Goal: Information Seeking & Learning: Understand process/instructions

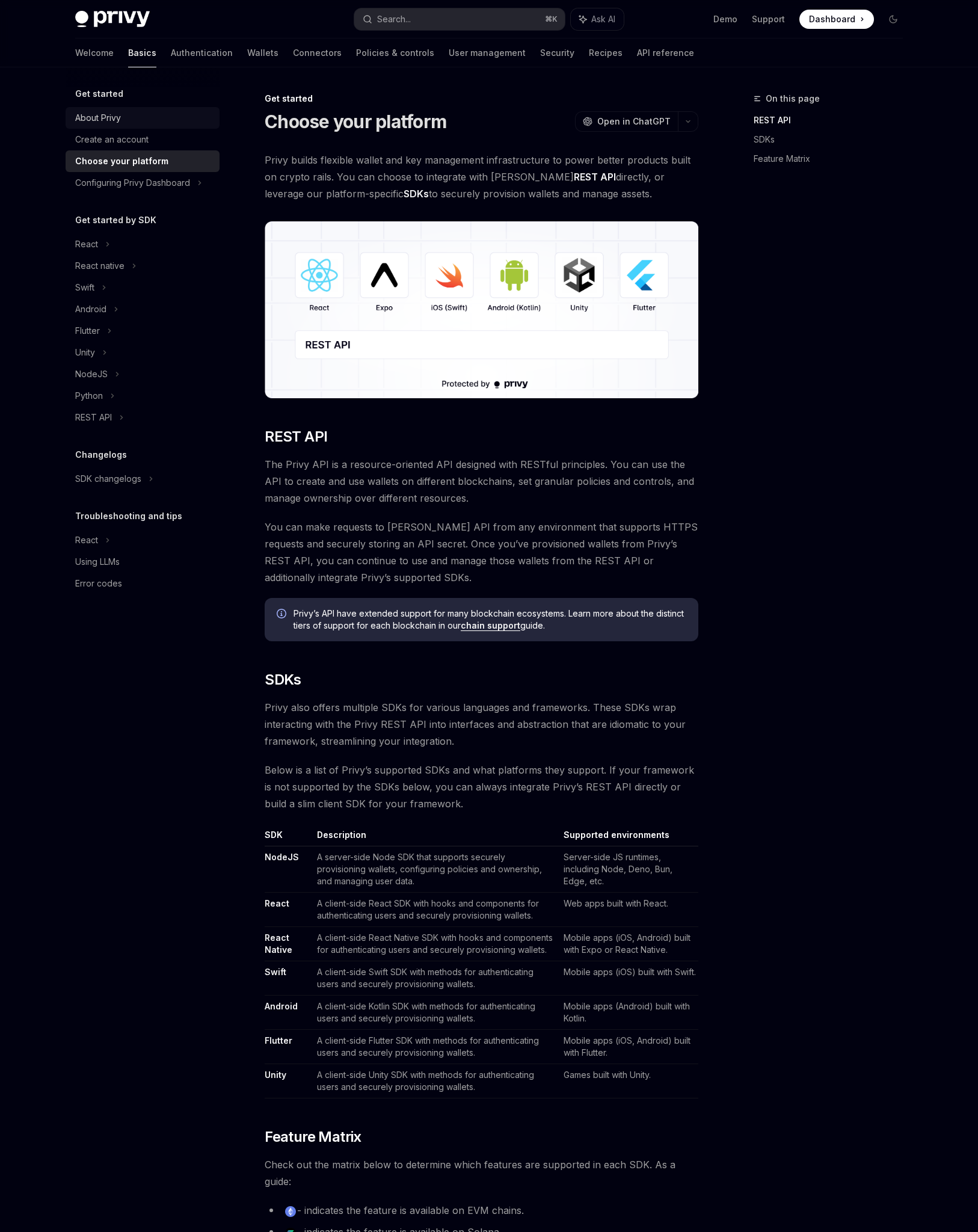
click at [122, 113] on div "About Privy" at bounding box center [143, 118] width 137 height 14
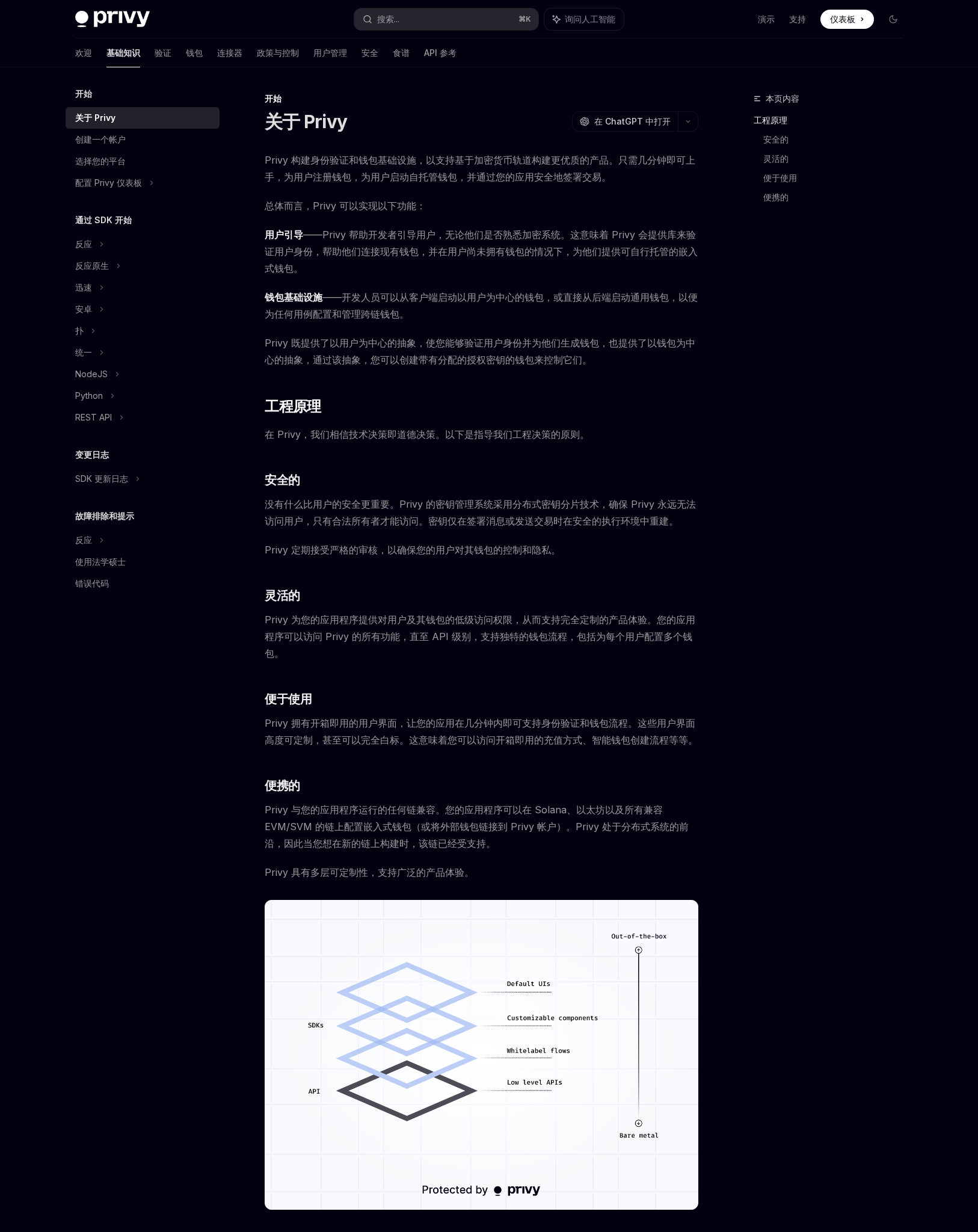
click at [773, 393] on div "本页内容 工程原理 安全的 灵活的 便于使用 便携的" at bounding box center [820, 662] width 183 height 1140
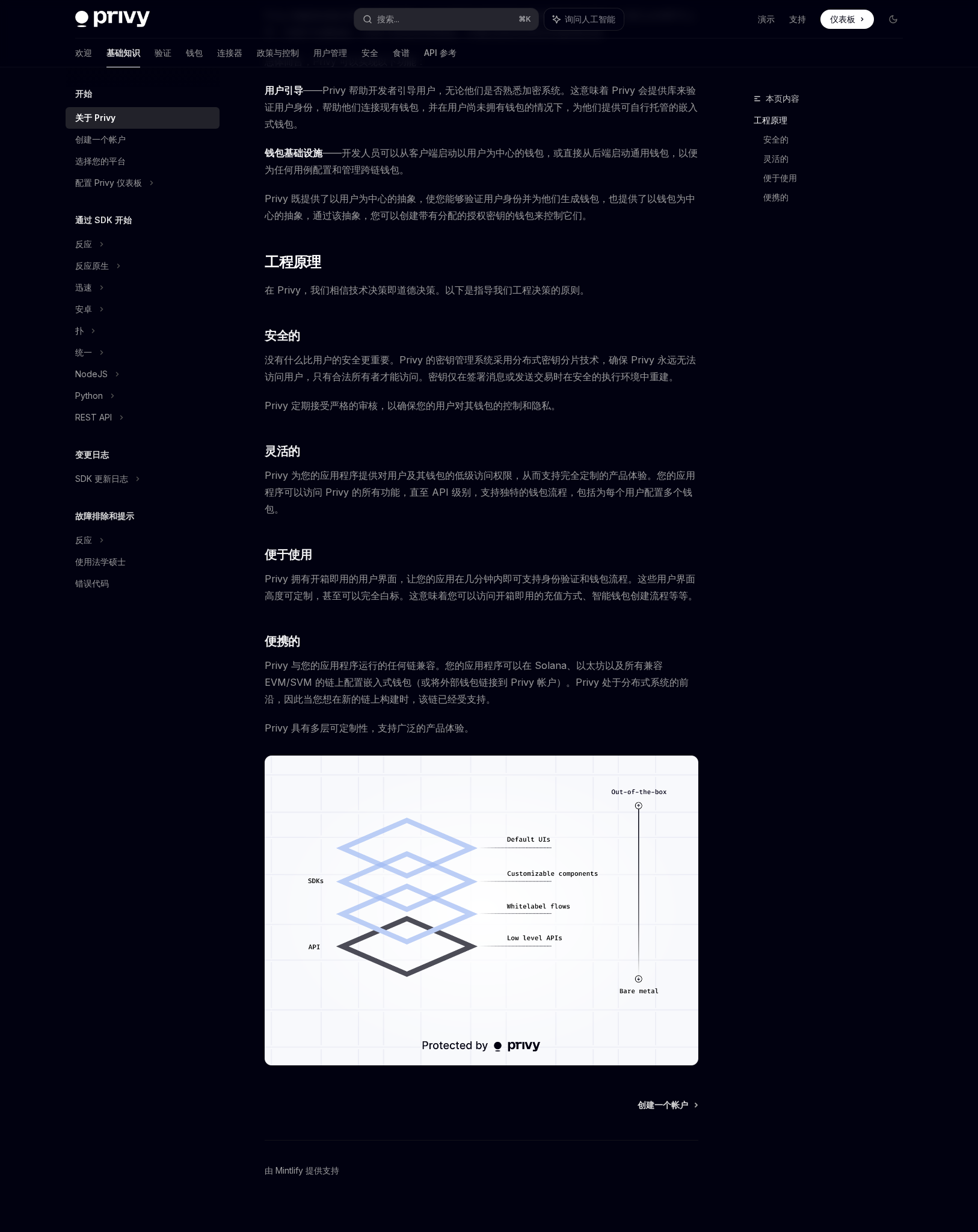
scroll to position [157, 0]
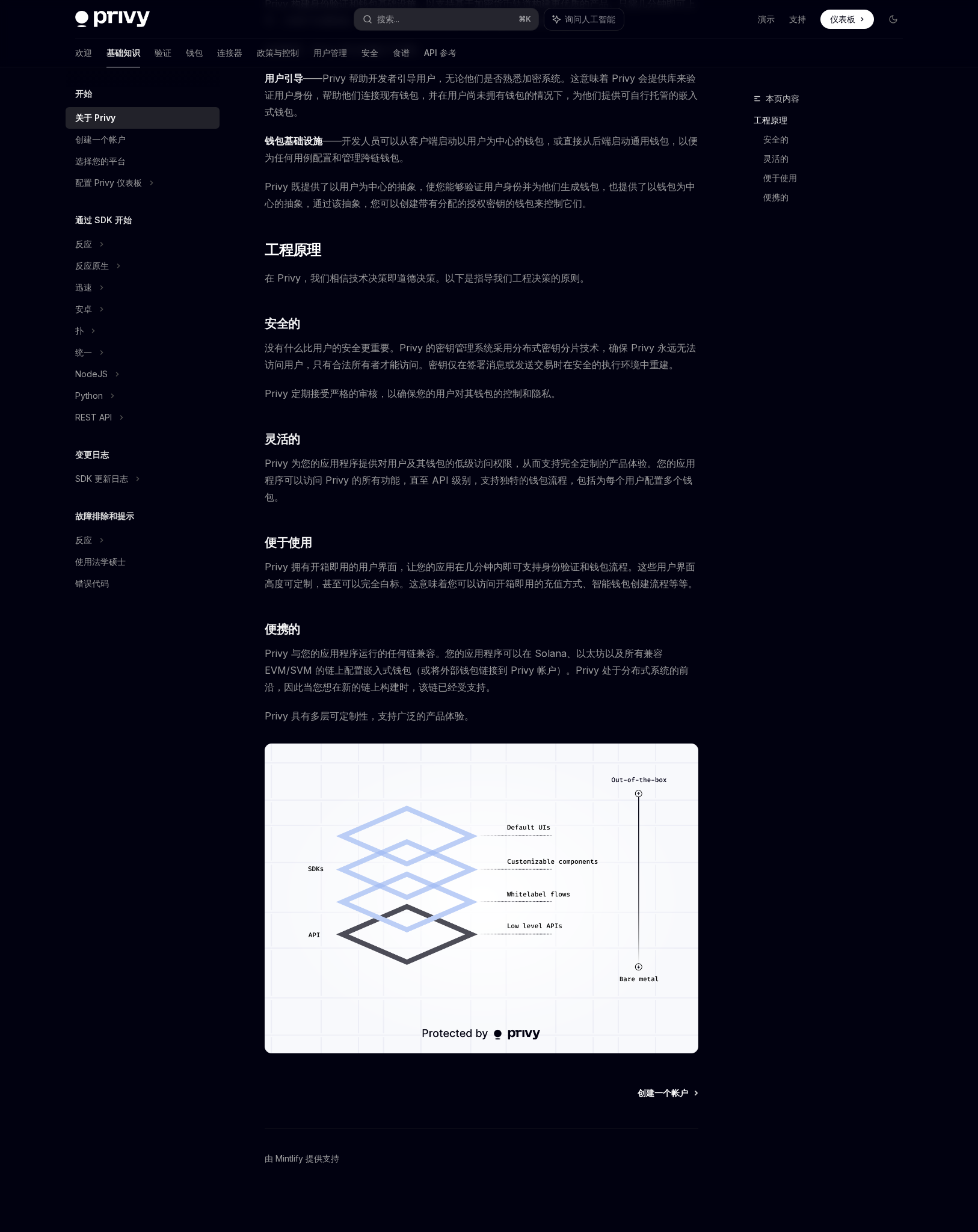
click at [673, 1092] on font "创建一个帐户" at bounding box center [662, 1093] width 50 height 10
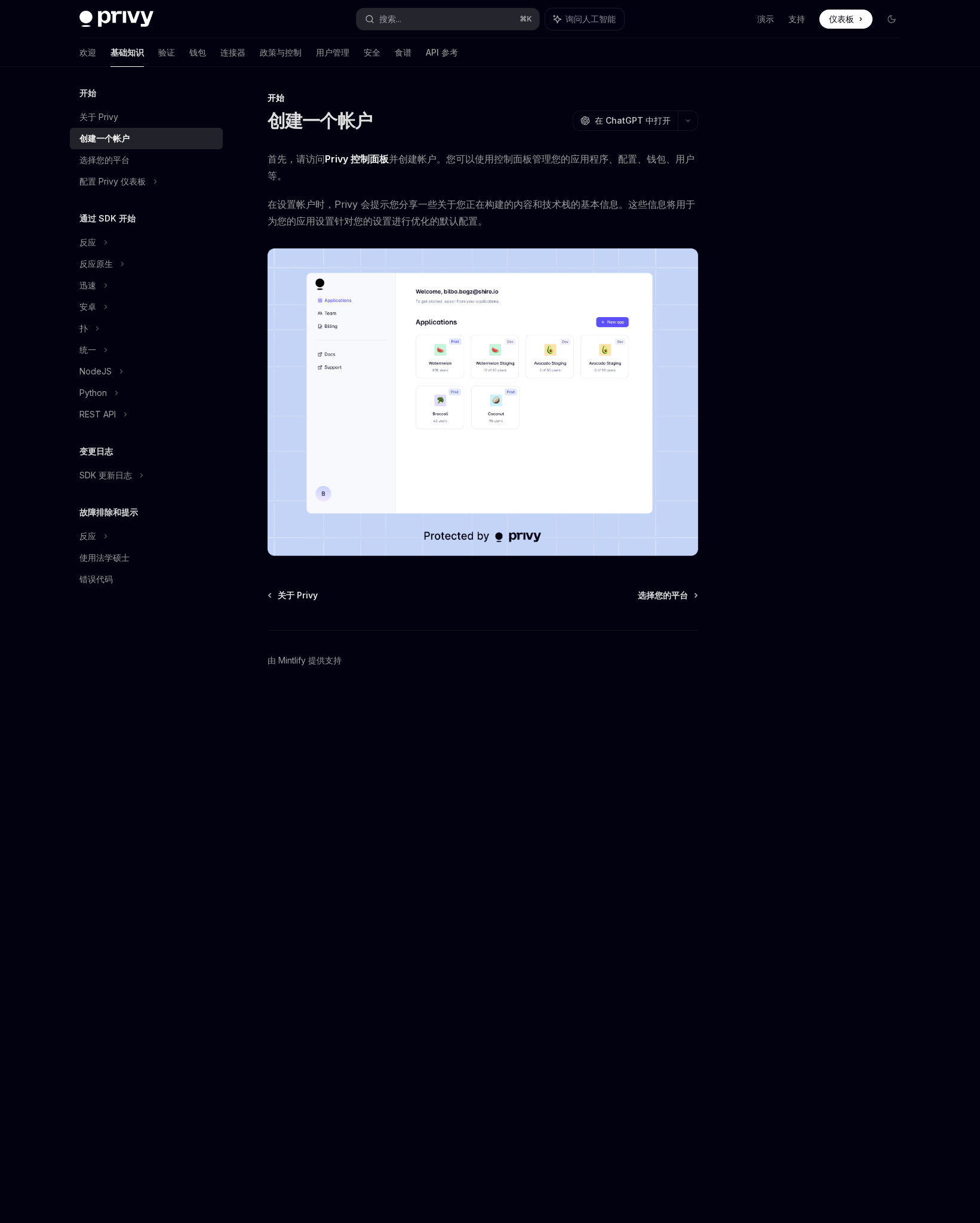
click at [430, 161] on font "并创建帐户。您可以使用控制面板管理您的应用程序、配置、钱包、用户等。" at bounding box center [481, 167] width 427 height 29
click at [374, 160] on font "Privy 控制面板" at bounding box center [357, 159] width 64 height 12
click at [679, 595] on font "选择您的平台" at bounding box center [662, 595] width 50 height 10
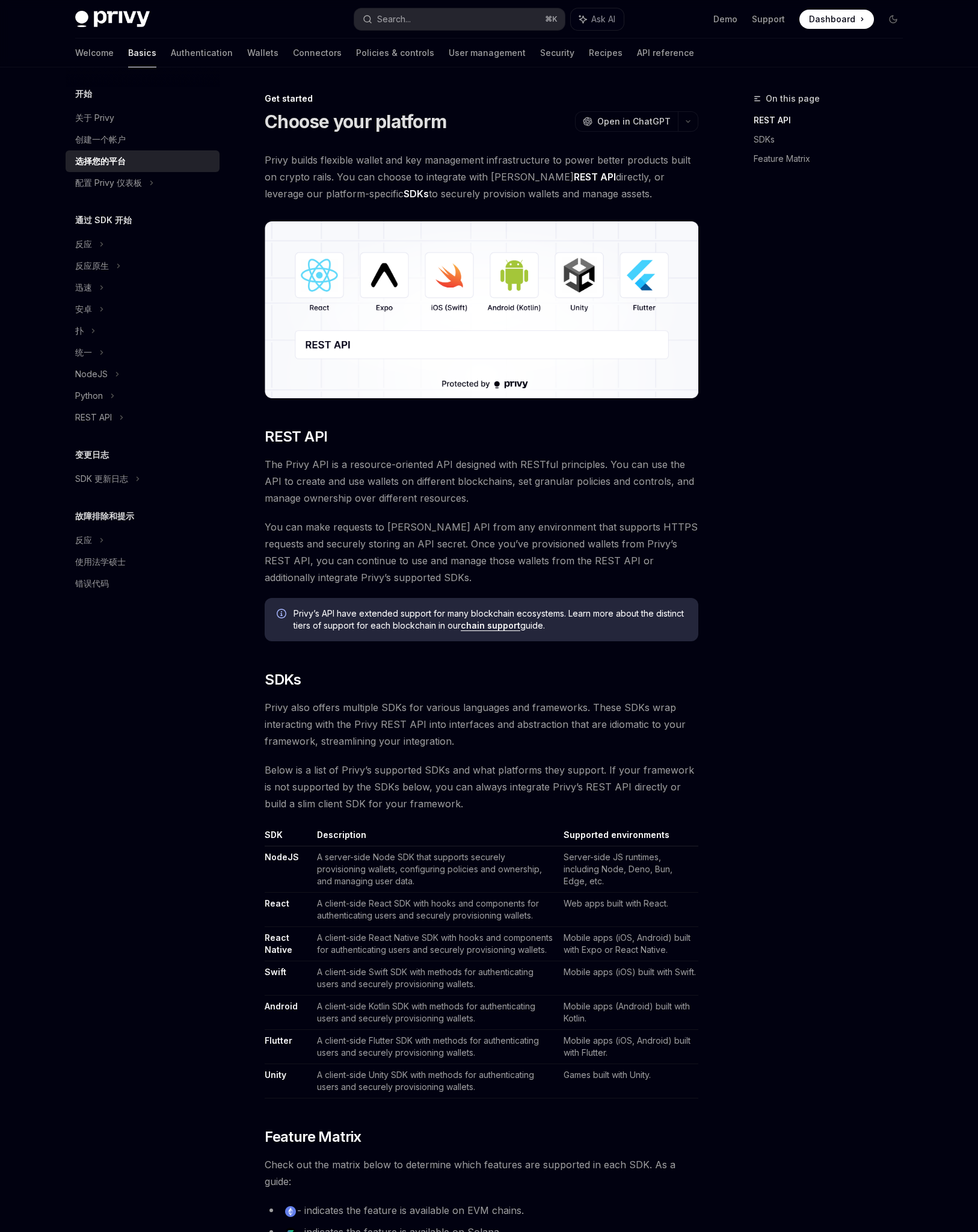
type textarea "*"
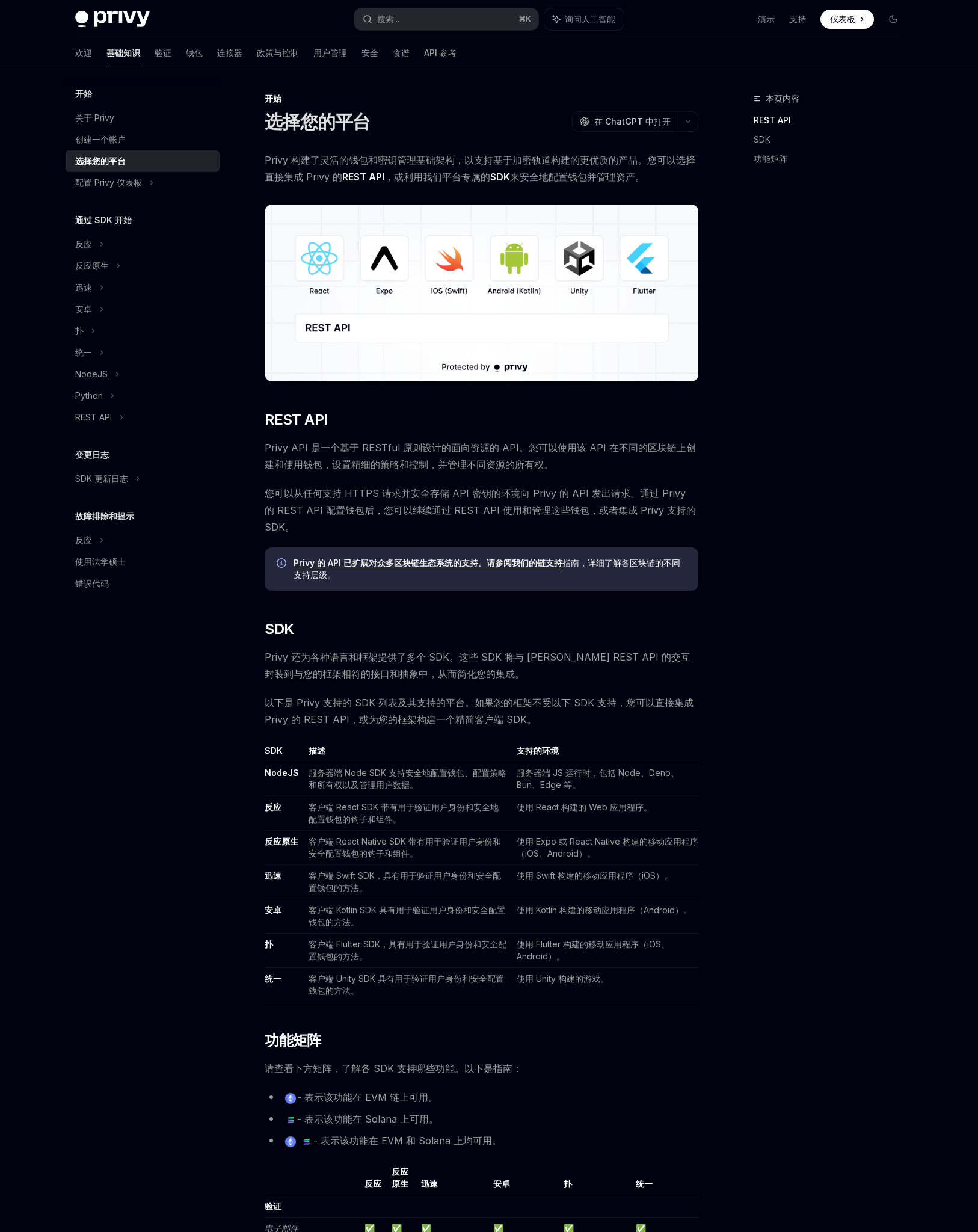
click at [526, 567] on font "Privy 的 API 已扩展对众多区块链生态系统的支持。请参阅我们的链支持" at bounding box center [428, 563] width 269 height 10
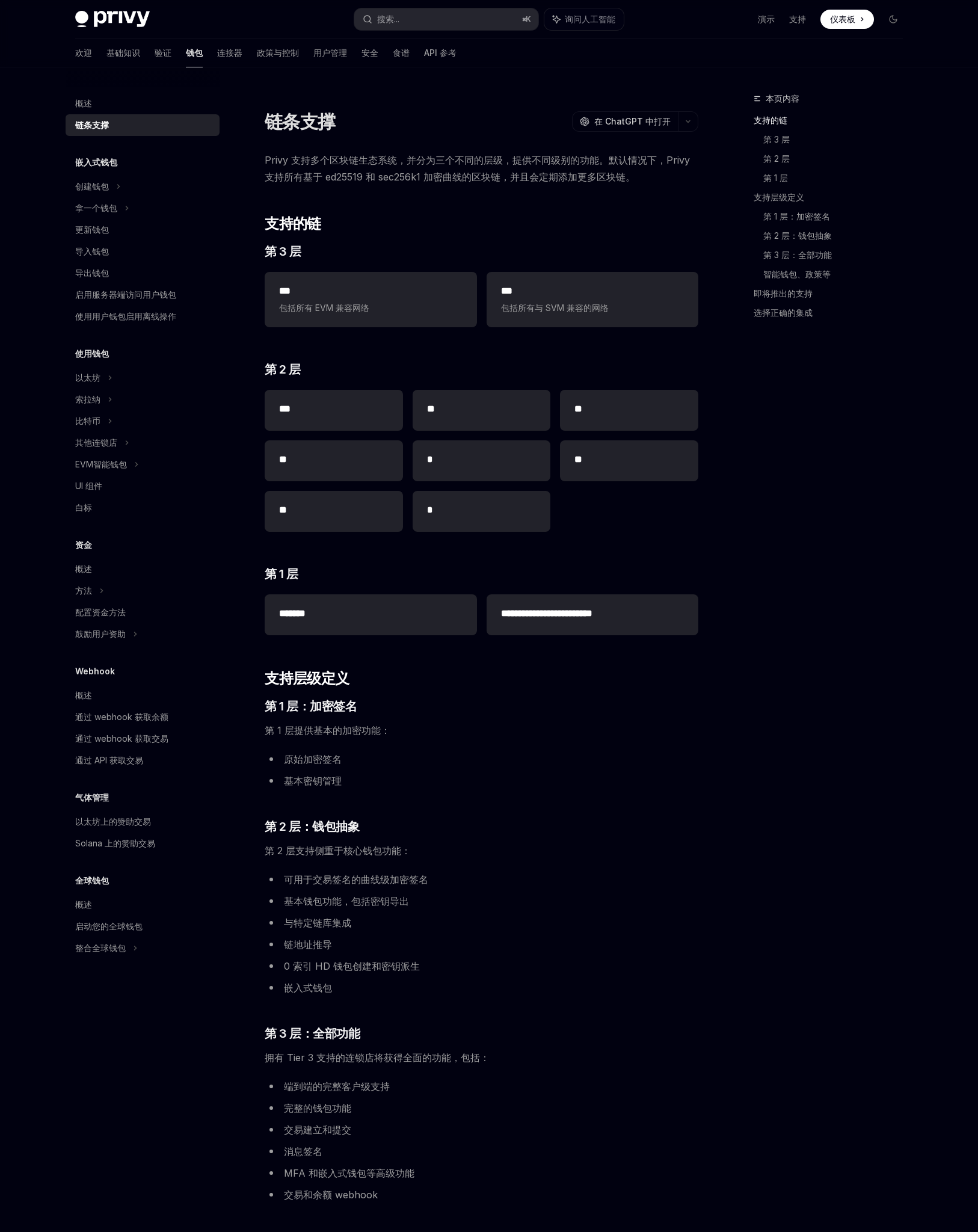
click at [516, 166] on span "Privy 支持多个区块链生态系统，并分为三个不同的层级，提供不同级别的功能。默认情况下，Privy 支持所有基于 ed25519 和 sec256k1 加密…" at bounding box center [481, 168] width 434 height 33
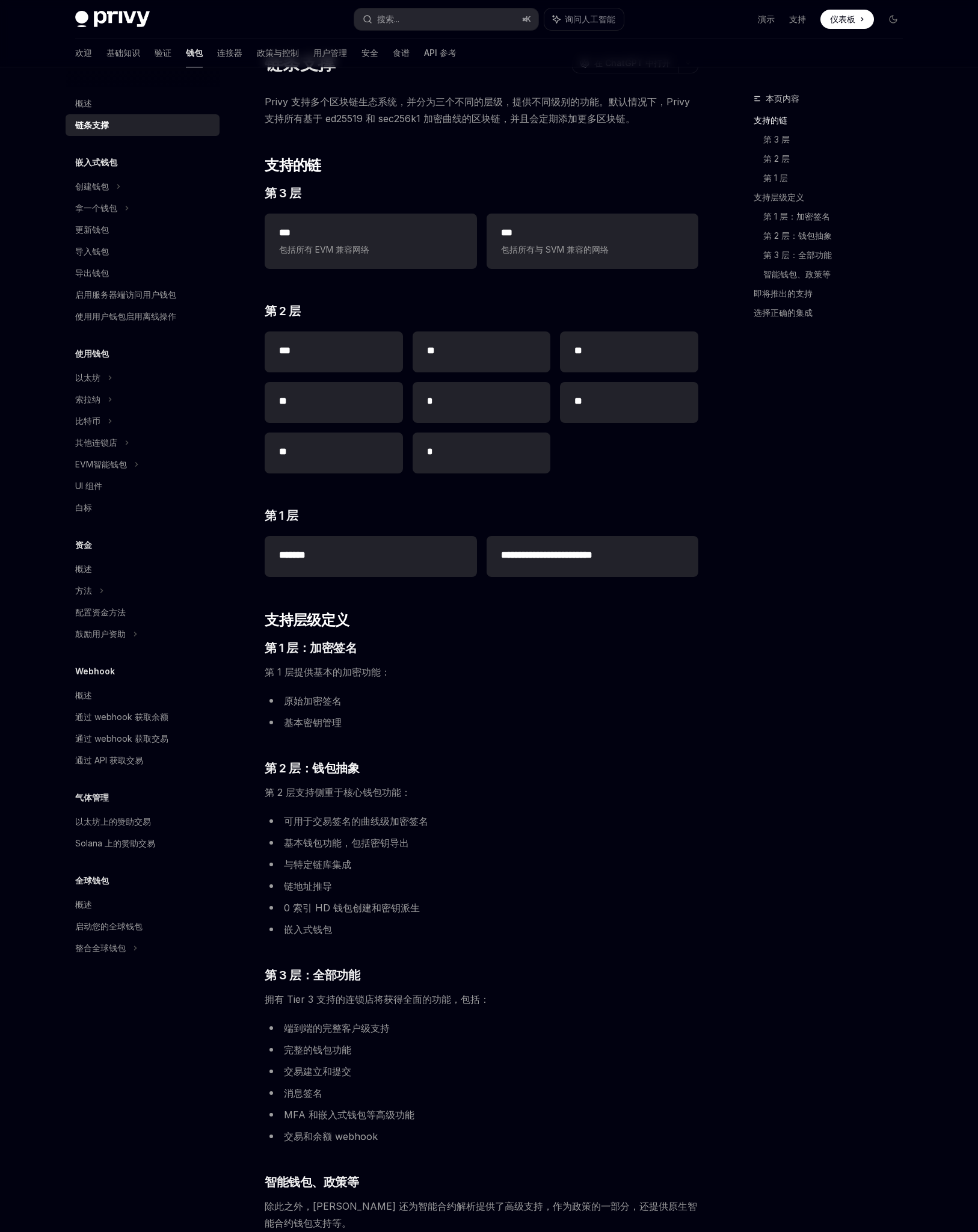
scroll to position [56, 0]
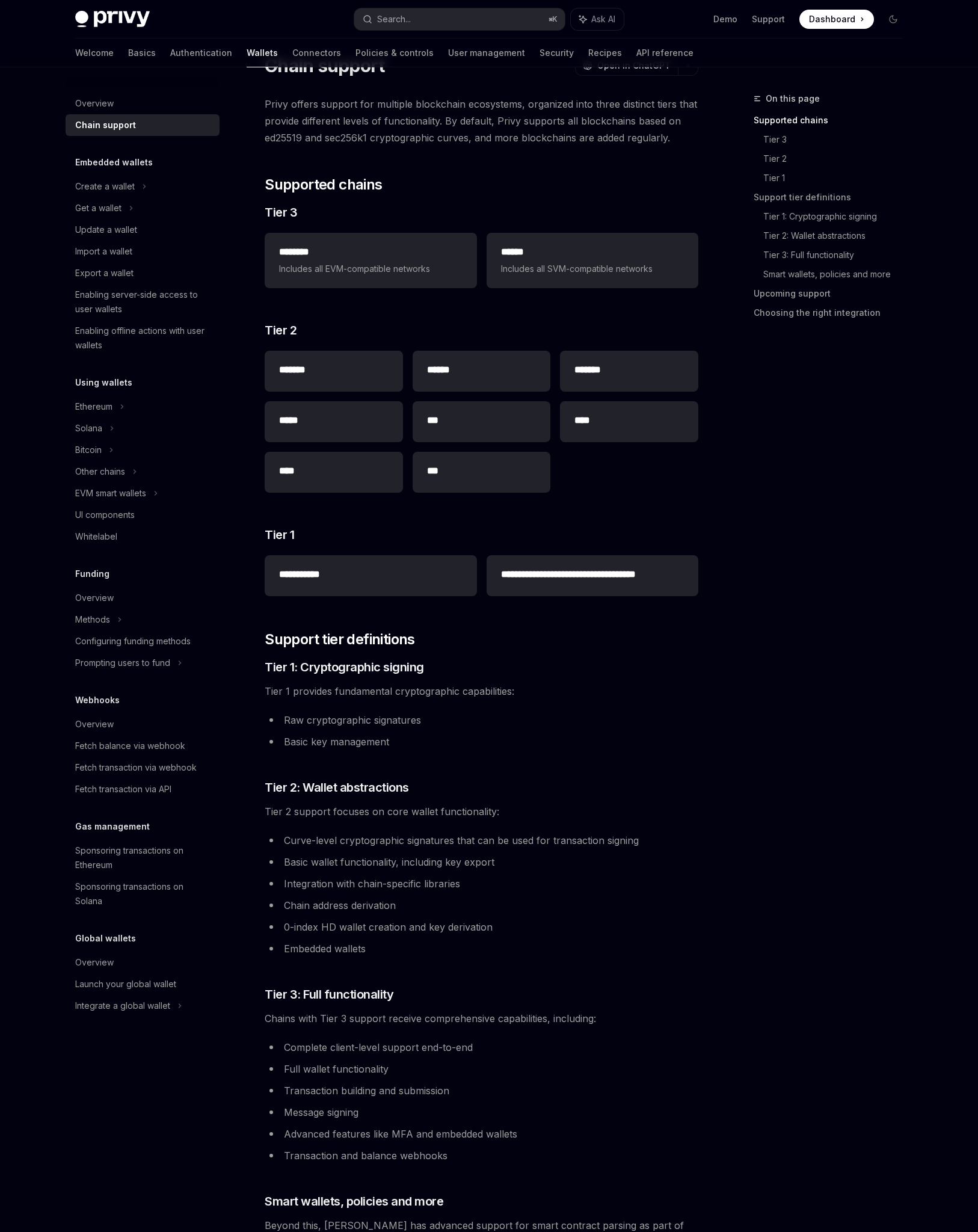
click at [695, 1073] on li "Full wallet functionality" at bounding box center [481, 1069] width 434 height 17
drag, startPoint x: 460, startPoint y: 1092, endPoint x: 282, endPoint y: 1089, distance: 178.0
click at [282, 1089] on li "Transaction building and submission" at bounding box center [481, 1090] width 434 height 17
click at [537, 1088] on li "Transaction building and submission" at bounding box center [481, 1090] width 434 height 17
drag, startPoint x: 537, startPoint y: 1088, endPoint x: 285, endPoint y: 1090, distance: 252.0
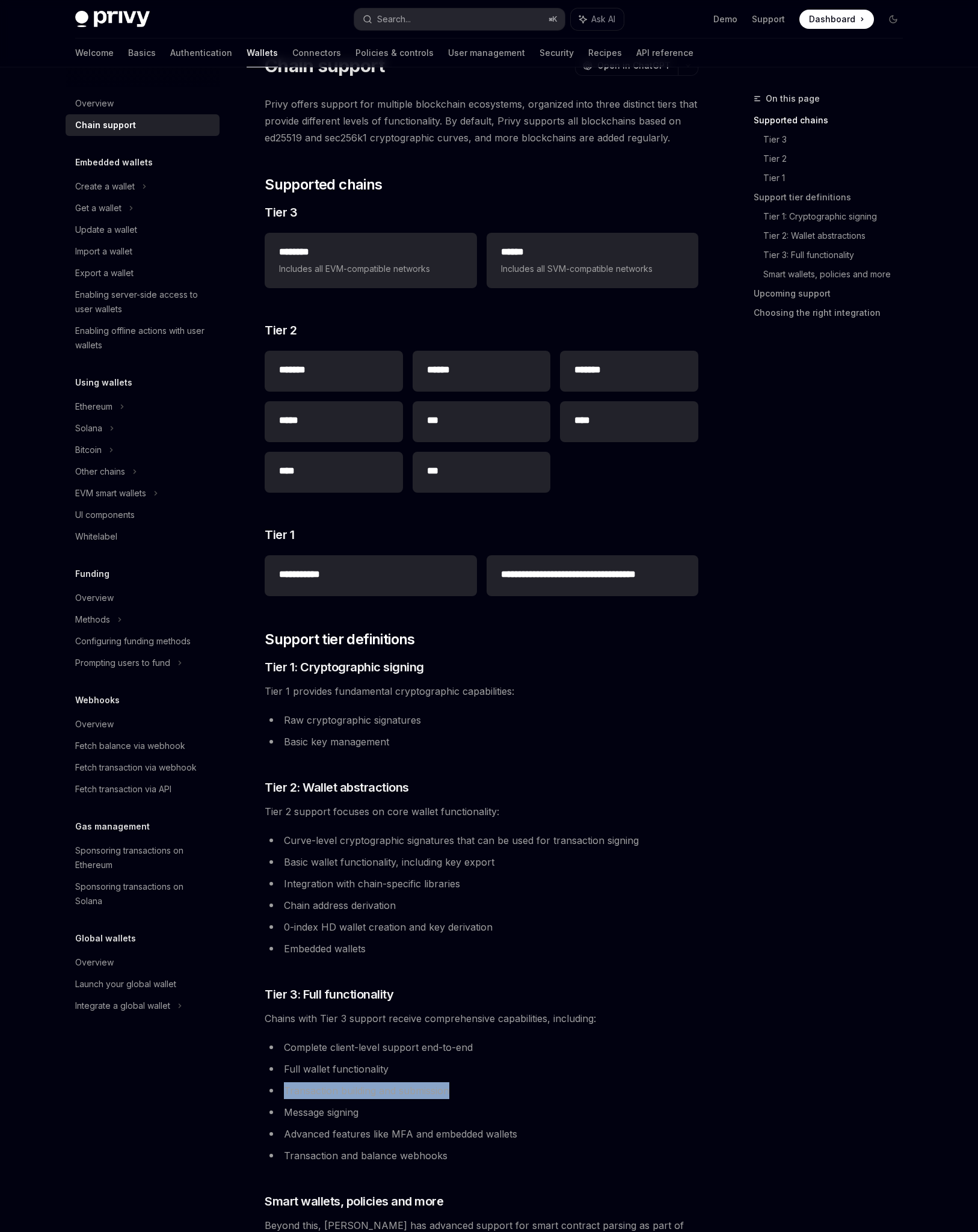
click at [285, 1090] on li "Transaction building and submission" at bounding box center [481, 1090] width 434 height 17
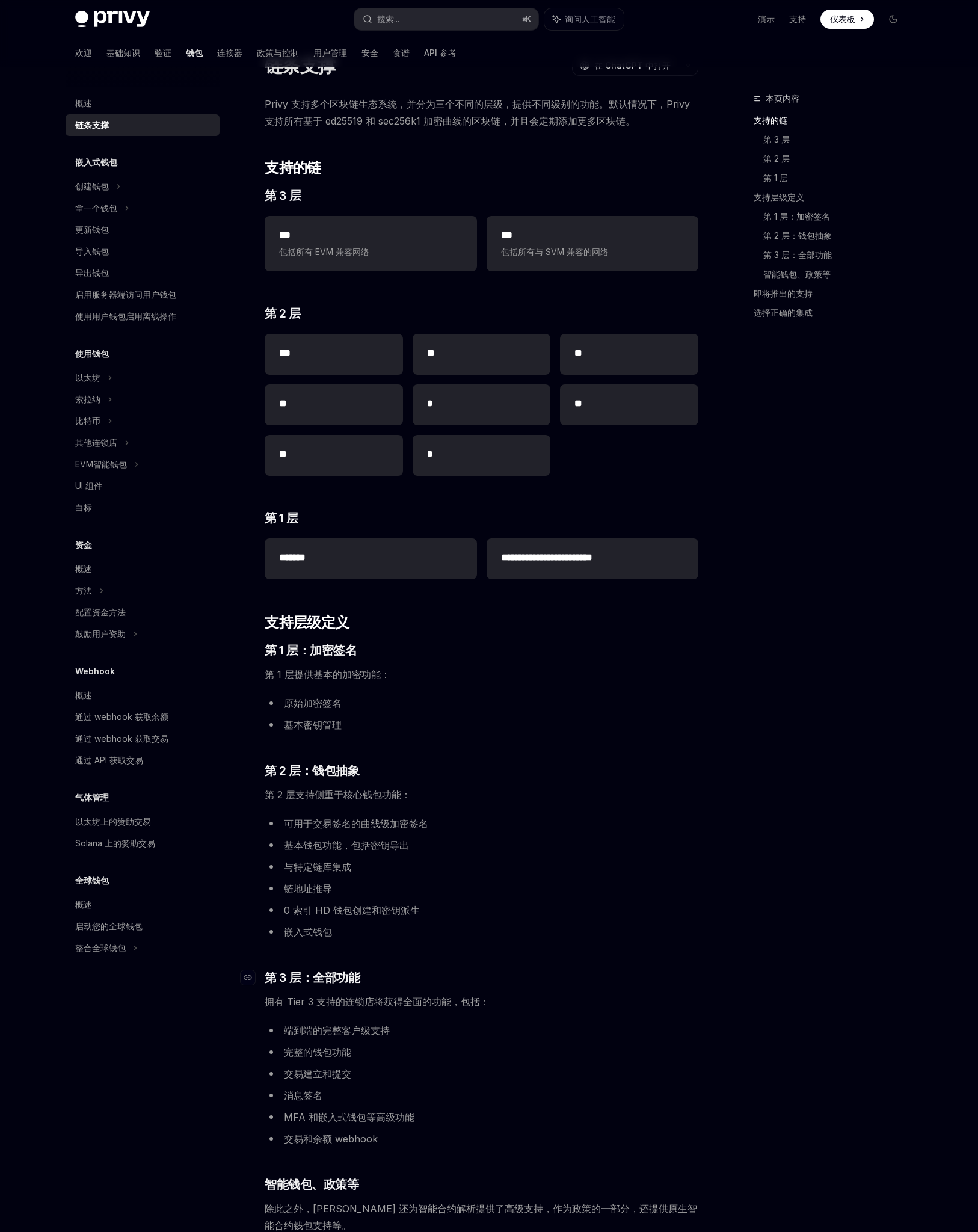
click at [642, 974] on h3 "​ 第 3 层：全部功能" at bounding box center [481, 978] width 434 height 17
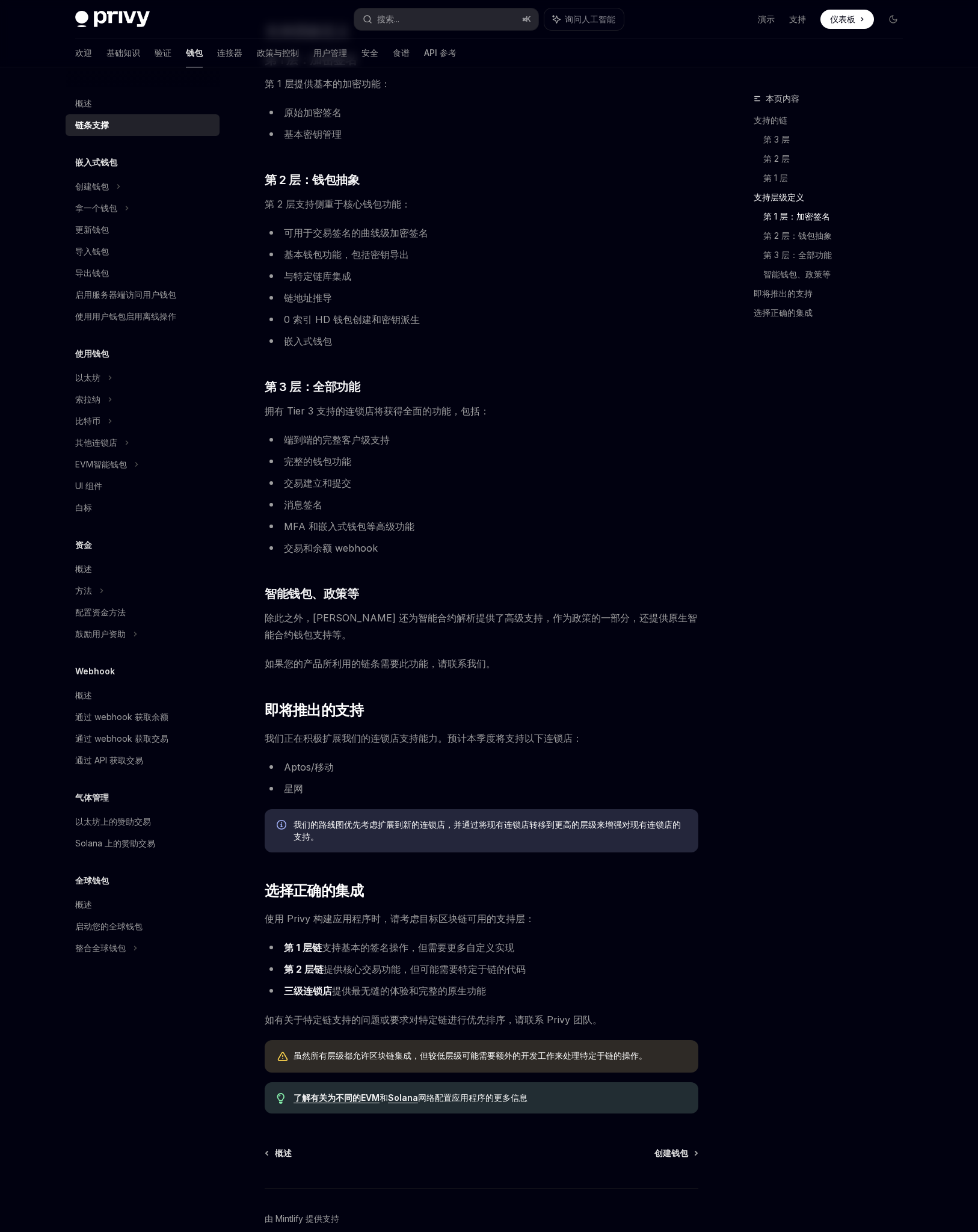
scroll to position [685, 0]
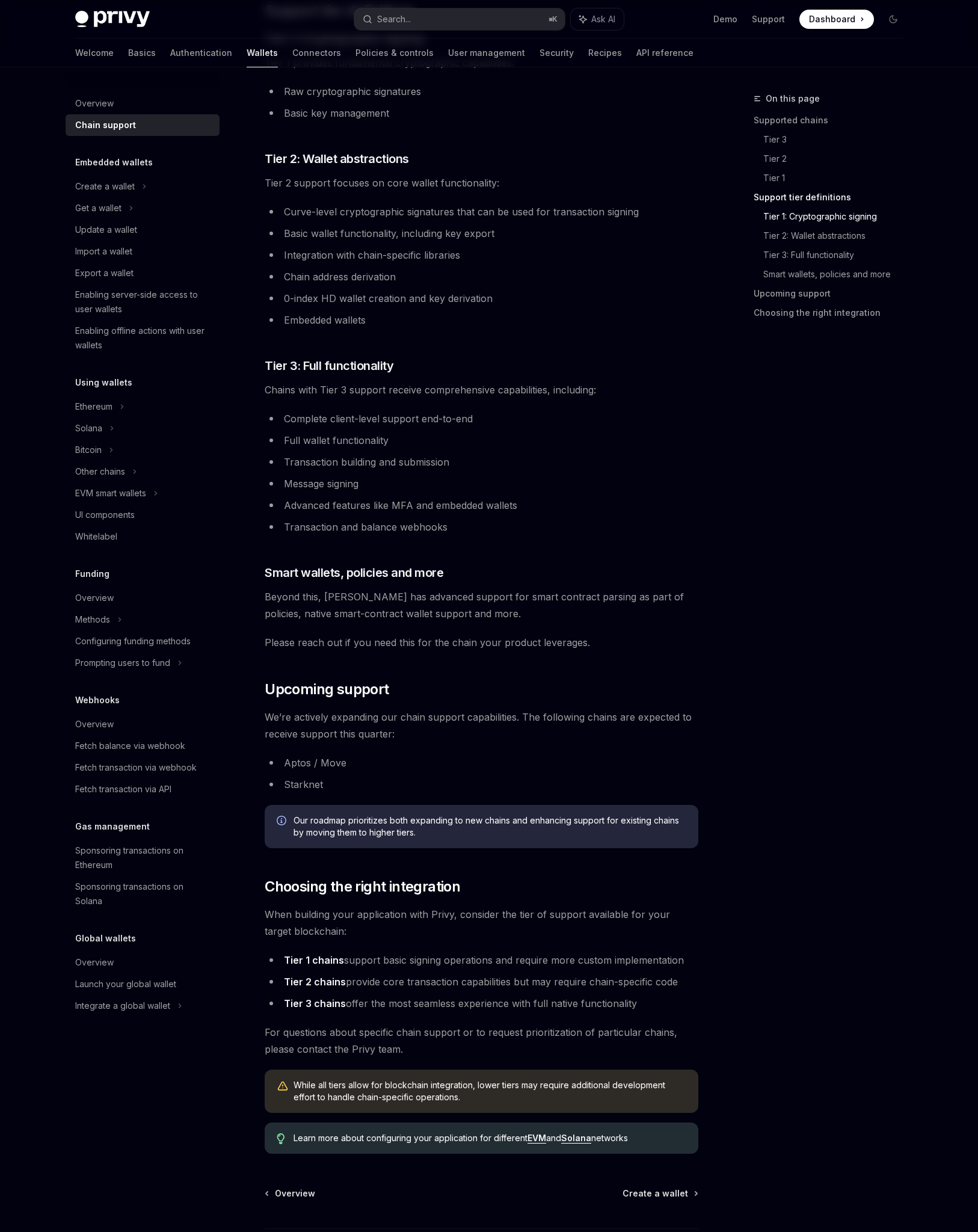
click at [747, 984] on div "On this page Supported chains Tier 3 Tier 2 Tier 1 Support tier definitions Tie…" at bounding box center [820, 662] width 183 height 1140
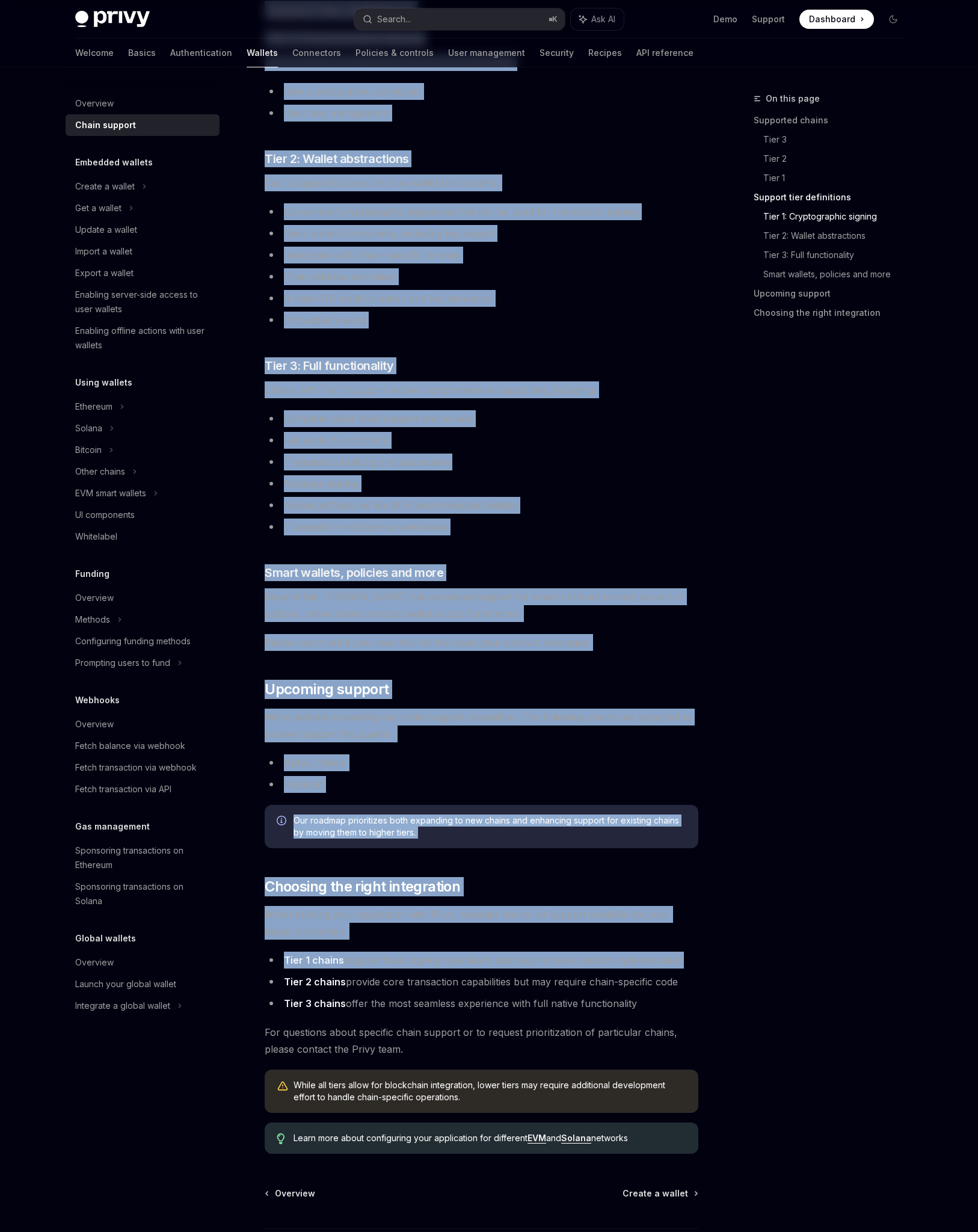
drag, startPoint x: 747, startPoint y: 984, endPoint x: 372, endPoint y: 972, distance: 375.2
click at [371, 971] on div "**********" at bounding box center [489, 357] width 846 height 1950
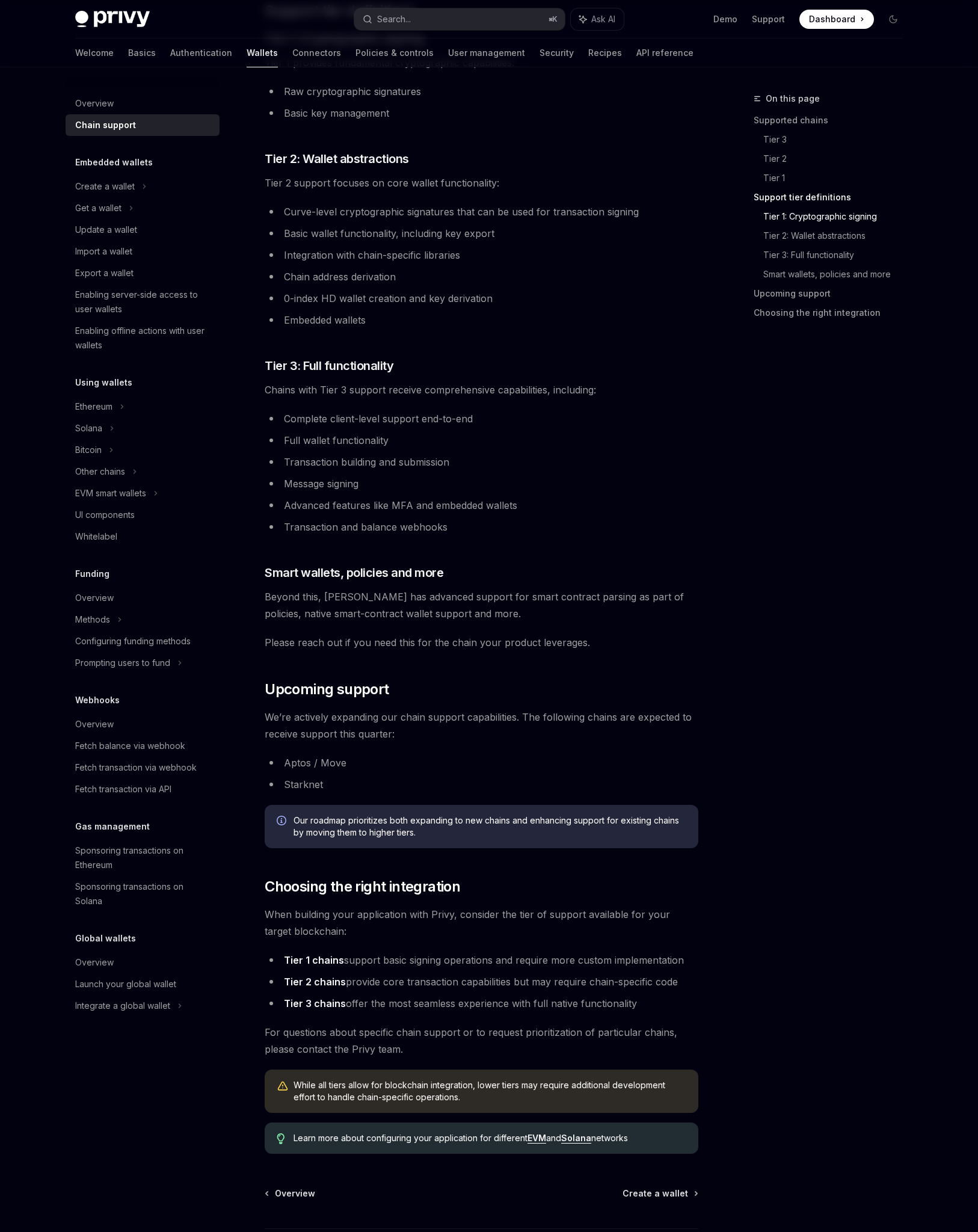
click at [417, 986] on li "Tier 2 chains provide core transaction capabilities but may require chain-speci…" at bounding box center [481, 982] width 434 height 17
click at [308, 1005] on strong "Tier 3 chains" at bounding box center [314, 1003] width 62 height 12
click at [517, 986] on li "Tier 2 chains provide core transaction capabilities but may require chain-speci…" at bounding box center [481, 982] width 434 height 17
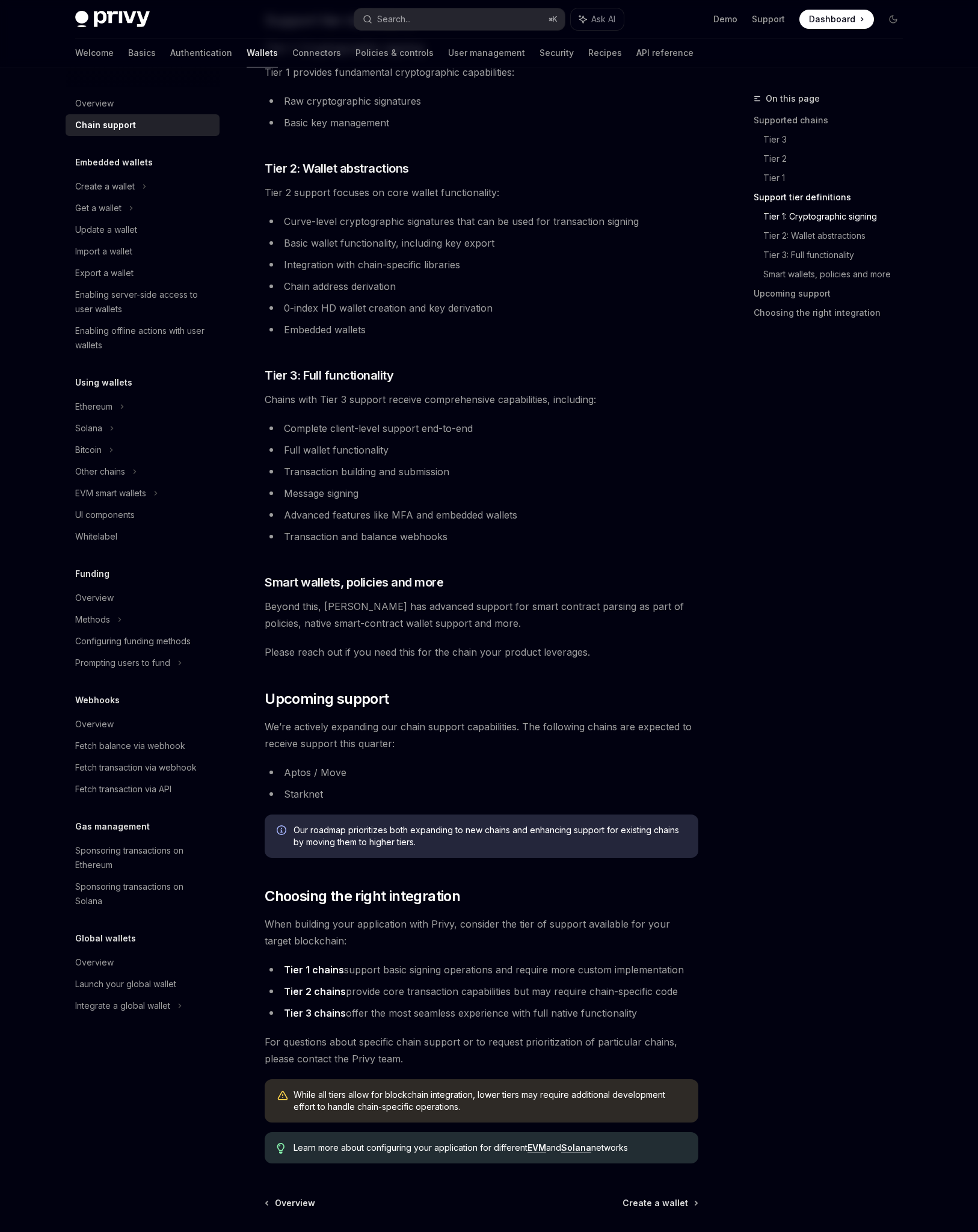
scroll to position [666, 0]
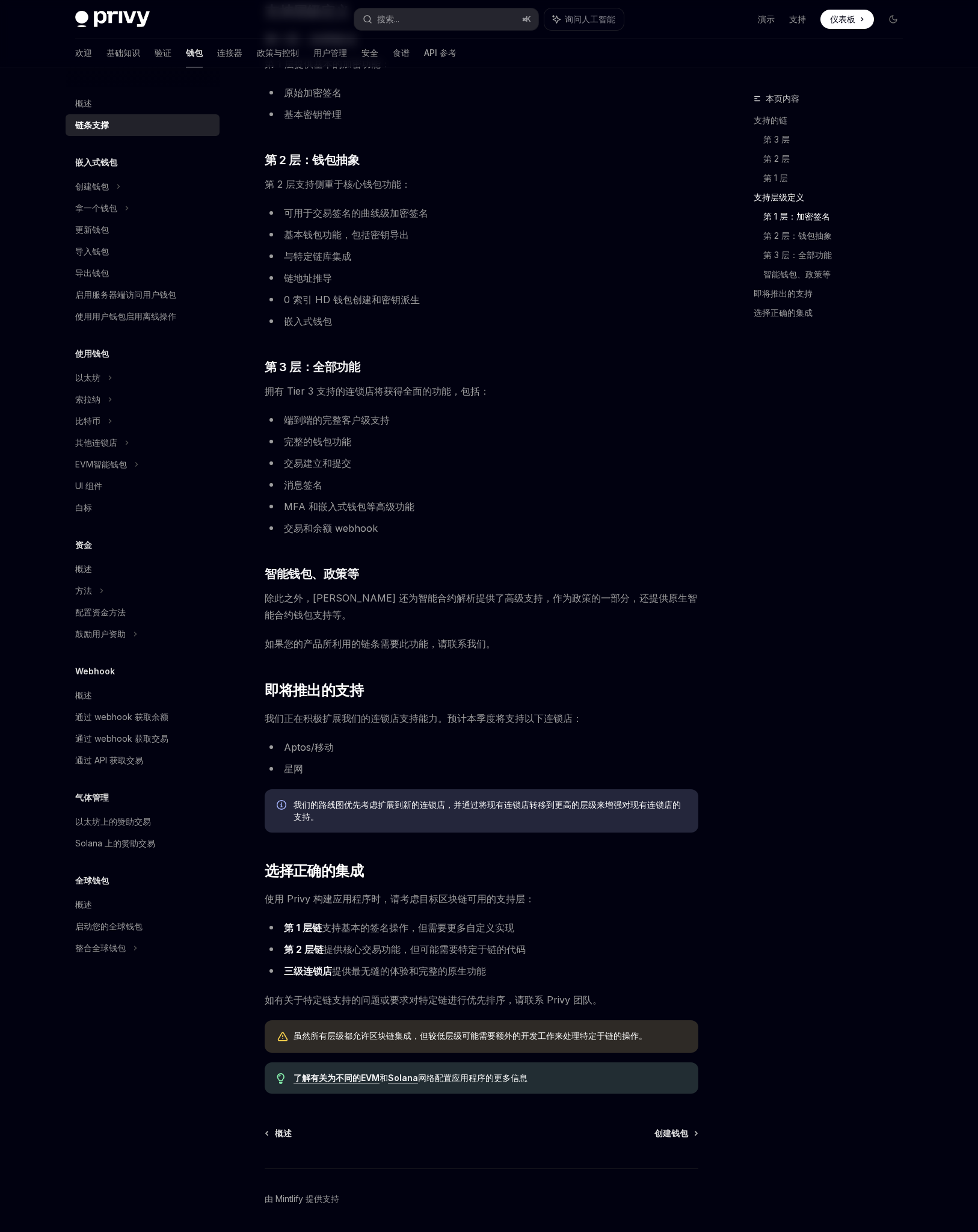
click at [795, 507] on div "本页内容 支持的链 第 3 层 第 2 层 第 1 层 支持层级定义 第 1 层：加密签名 第 2 层：钱包抽象 第 3 层：全部功能 智能钱包、政策等 即将…" at bounding box center [820, 662] width 183 height 1140
click at [680, 1133] on font "创建钱包" at bounding box center [671, 1133] width 33 height 10
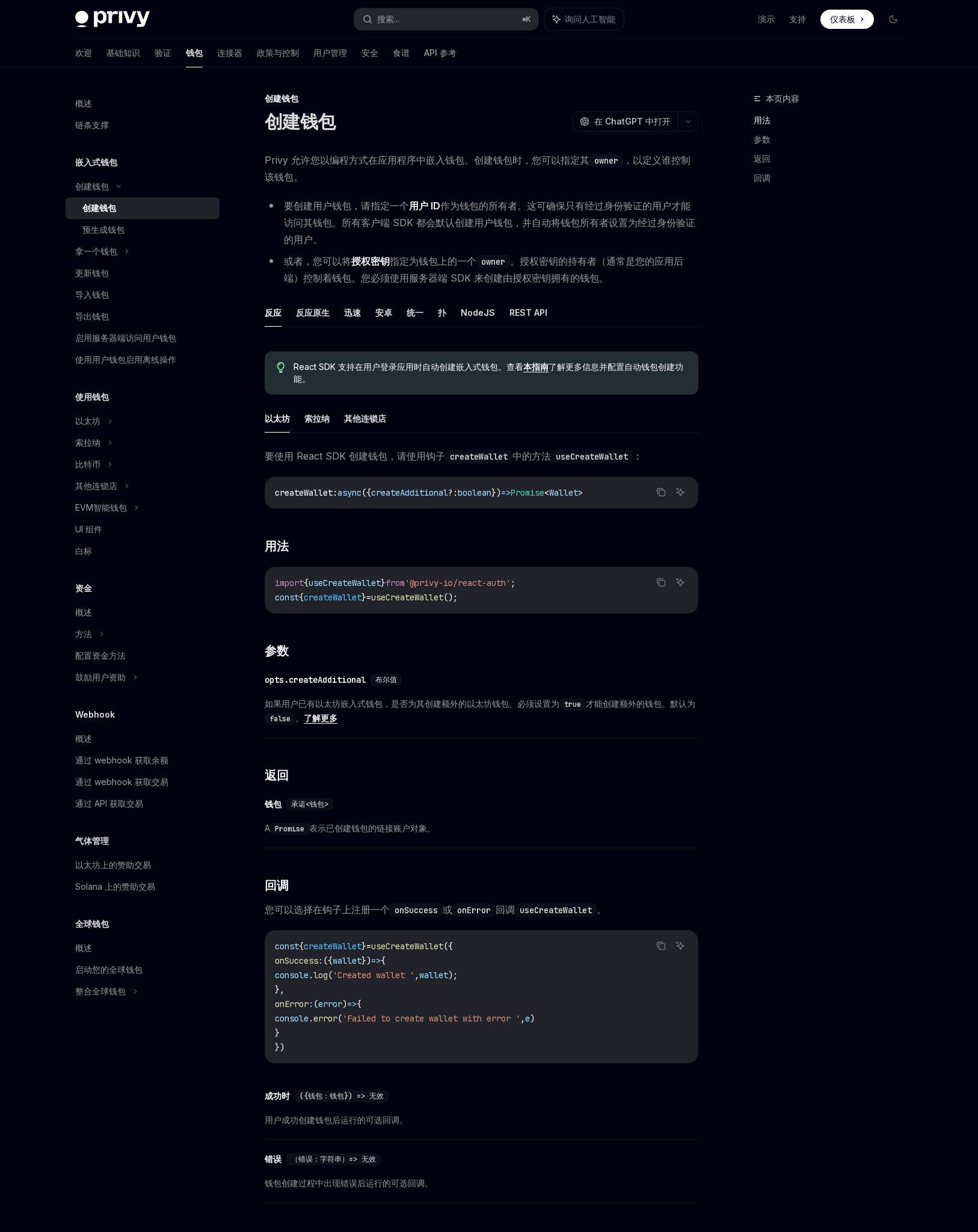
click at [829, 269] on div "本页内容 用法 参数 返回 回调" at bounding box center [820, 662] width 183 height 1140
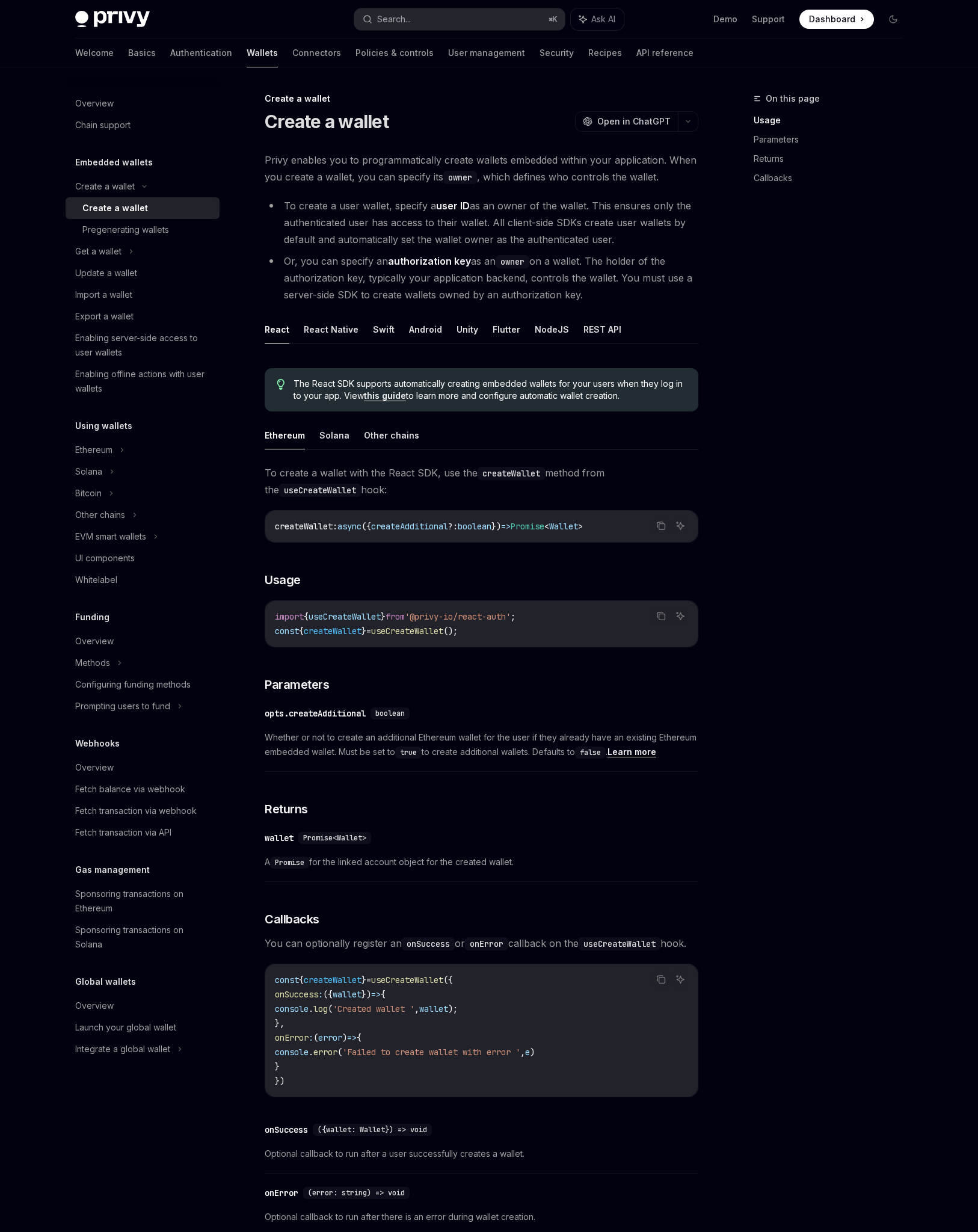
click at [809, 336] on div "On this page Usage Parameters Returns Callbacks" at bounding box center [820, 662] width 183 height 1140
click at [379, 328] on button "Swift" at bounding box center [383, 329] width 22 height 28
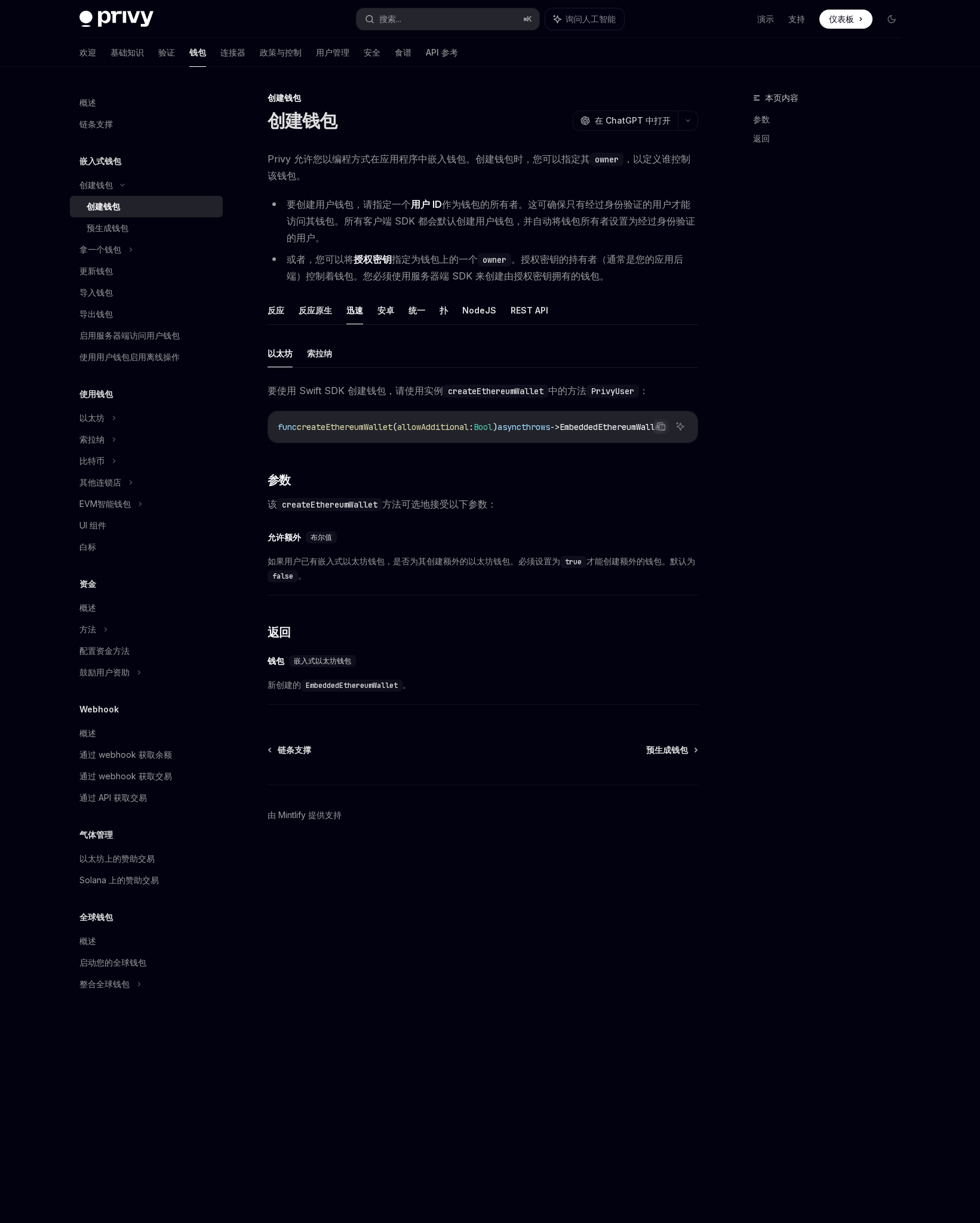
drag, startPoint x: 316, startPoint y: 714, endPoint x: 347, endPoint y: 729, distance: 34.4
click at [347, 729] on div "创建钱包 创建钱包 OpenAI 在 ChatGPT 中打开 OpenAI 在 ChatGPT 中打开 Privy 允许您以编程方式在应用程序中嵌入钱包。创建…" at bounding box center [370, 657] width 659 height 1132
click at [674, 755] on font "预生成钱包" at bounding box center [667, 750] width 42 height 10
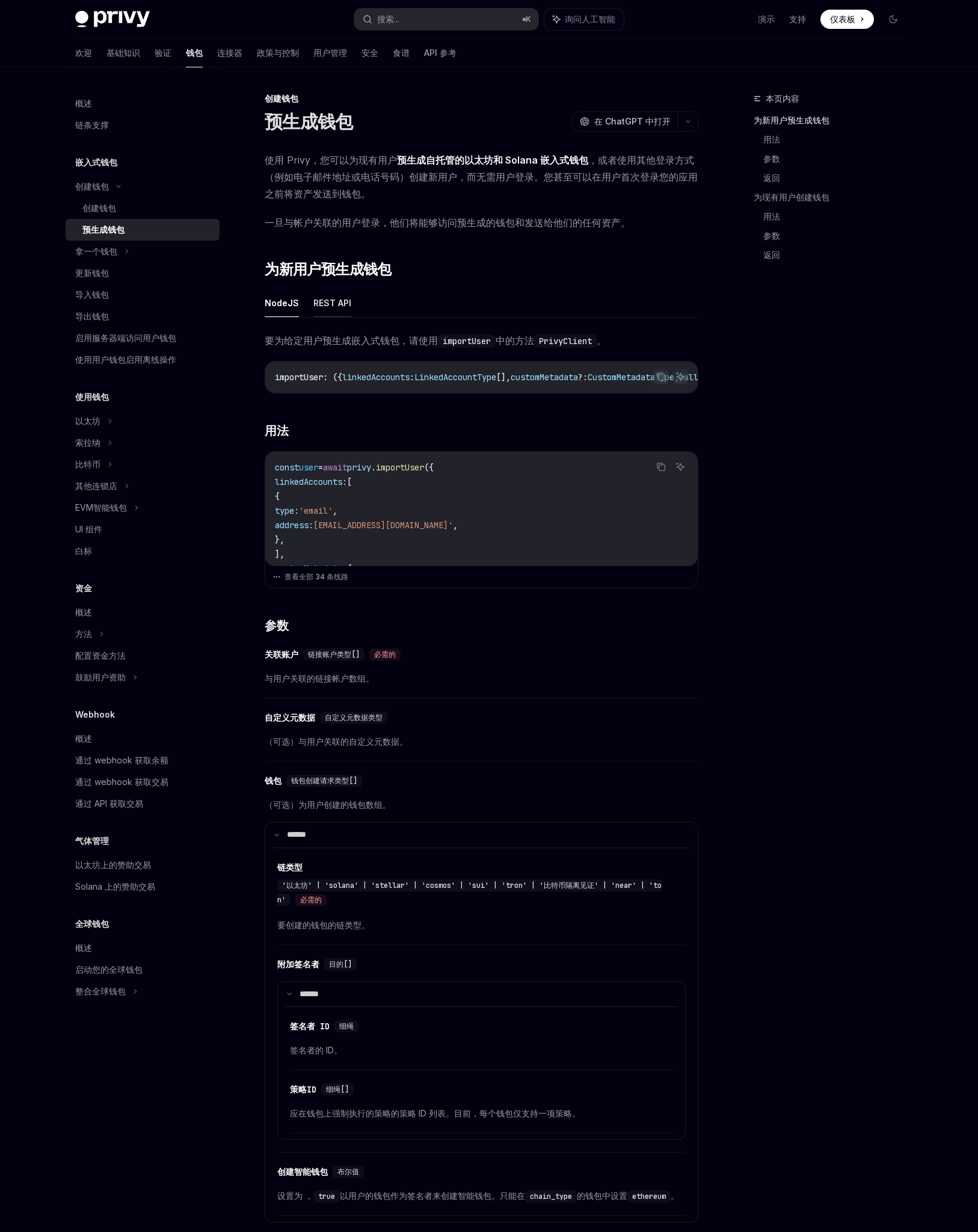
click at [333, 303] on font "REST API" at bounding box center [332, 303] width 38 height 10
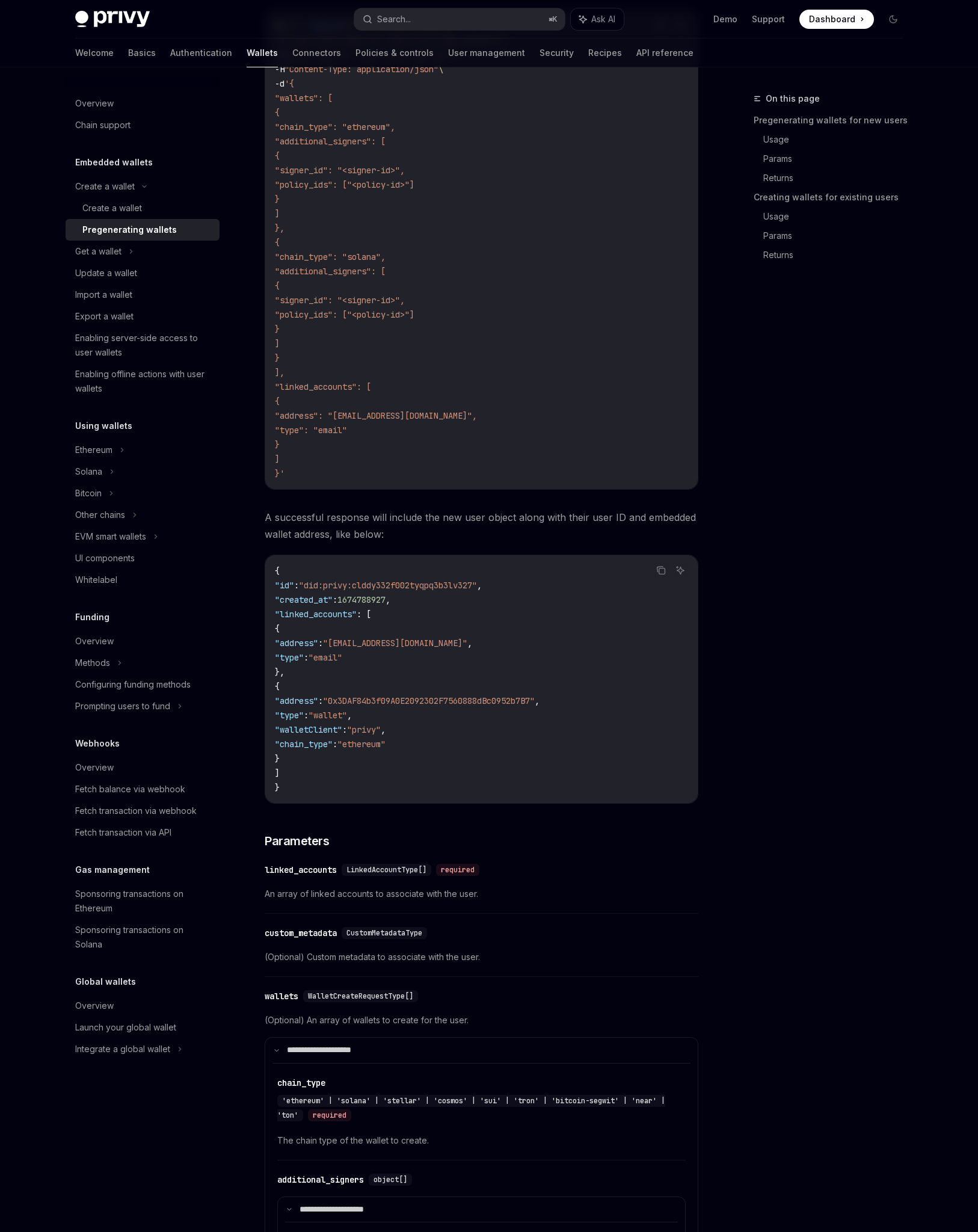
scroll to position [476, 0]
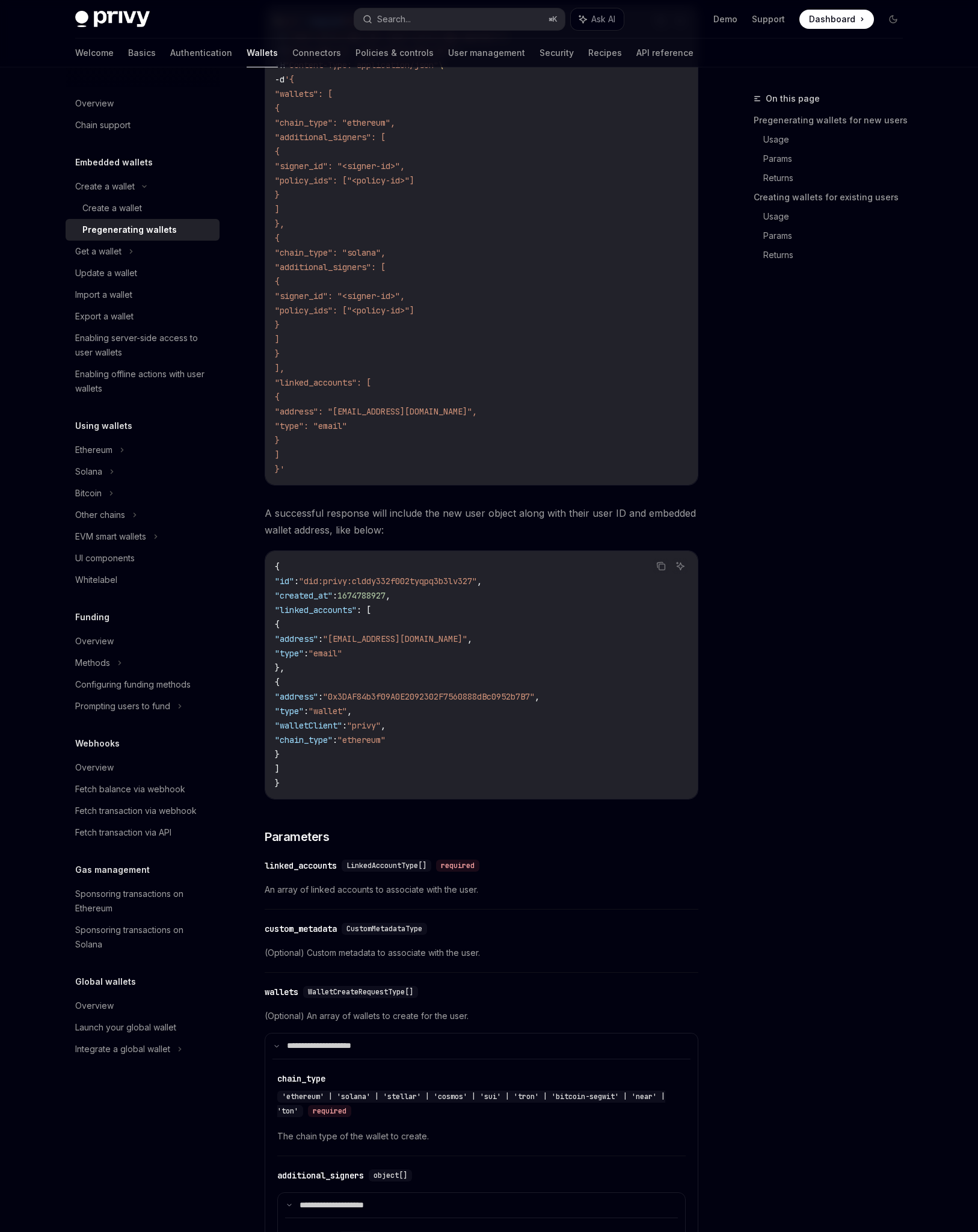
click at [625, 891] on span "An array of linked accounts to associate with the user." at bounding box center [481, 890] width 434 height 14
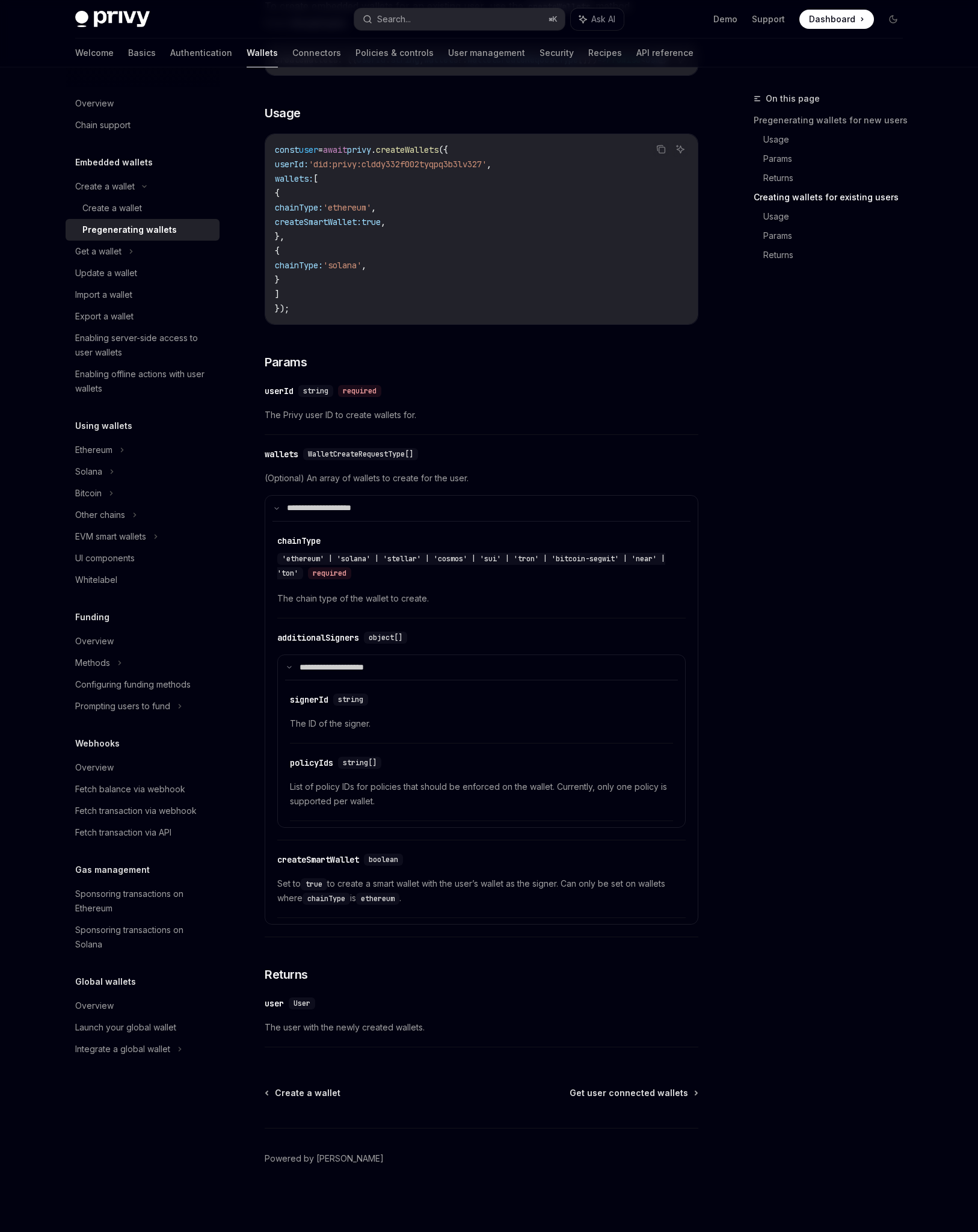
scroll to position [2065, 0]
click at [645, 1096] on span "Get user connected wallets" at bounding box center [628, 1093] width 119 height 12
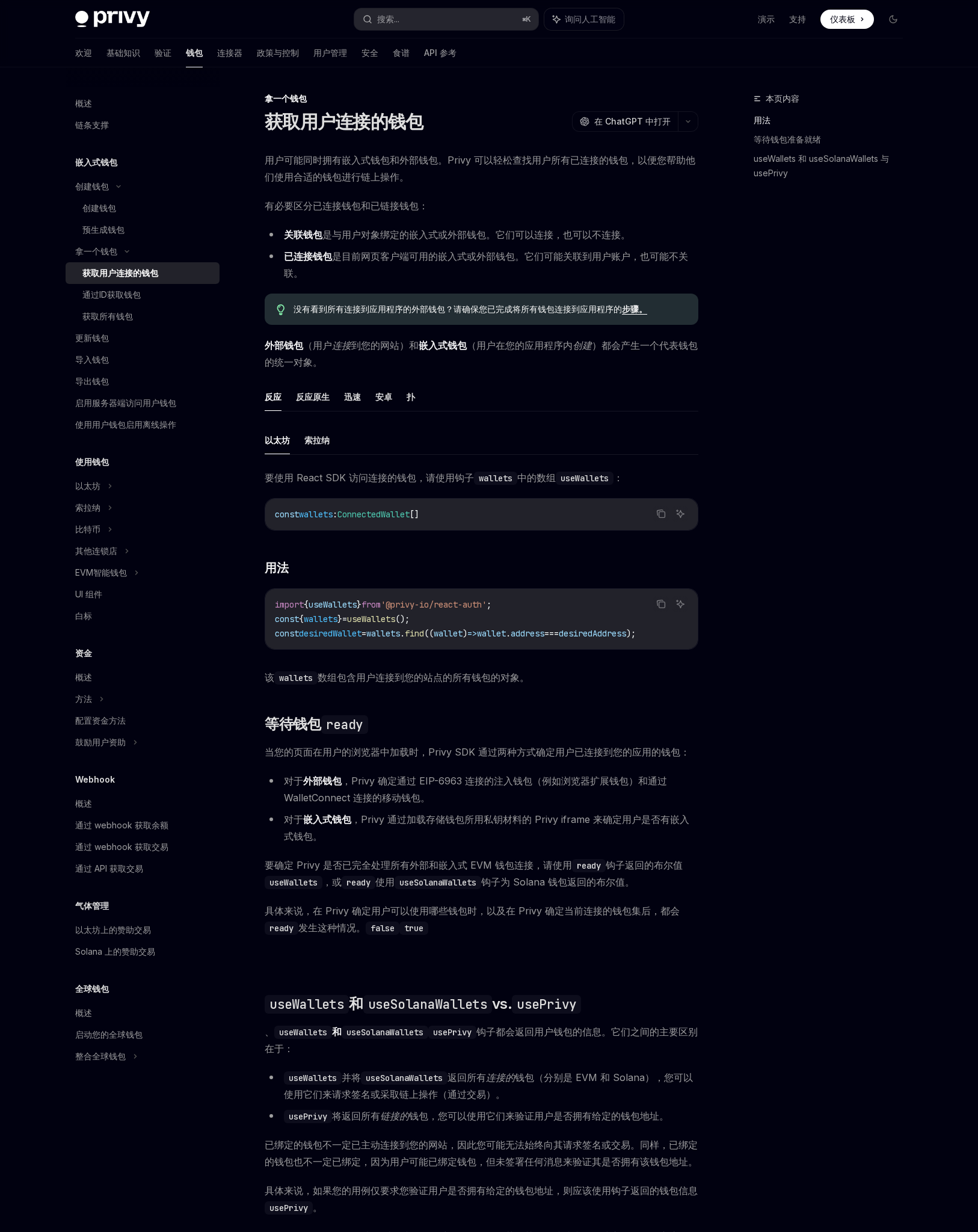
click at [770, 277] on div "本页内容 用法 等待钱包准备就绪 useWallets 和 useSolanaWallets 与 usePrivy" at bounding box center [820, 662] width 183 height 1140
click at [355, 396] on font "迅速" at bounding box center [352, 397] width 17 height 10
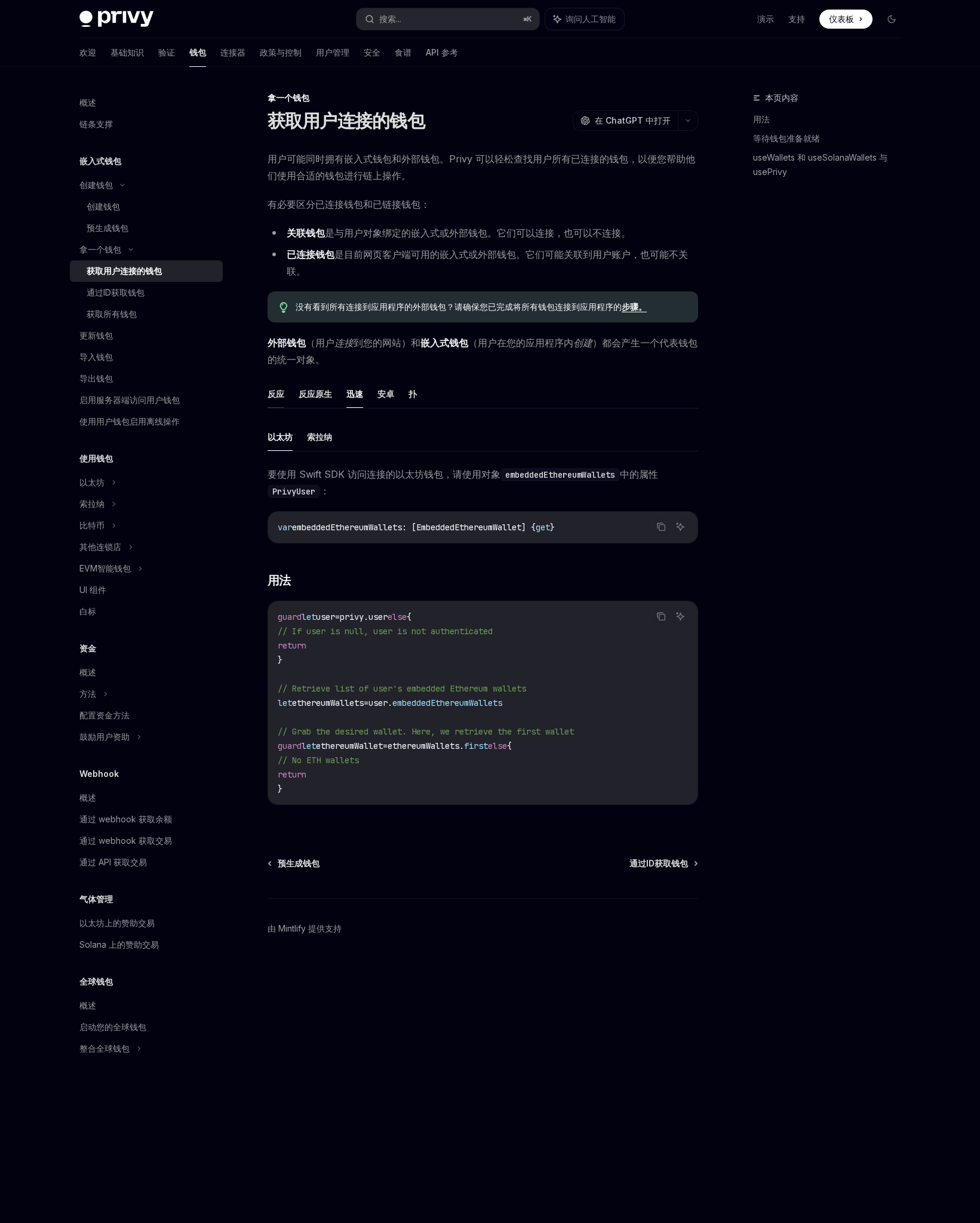
click at [275, 395] on font "反应" at bounding box center [276, 394] width 17 height 10
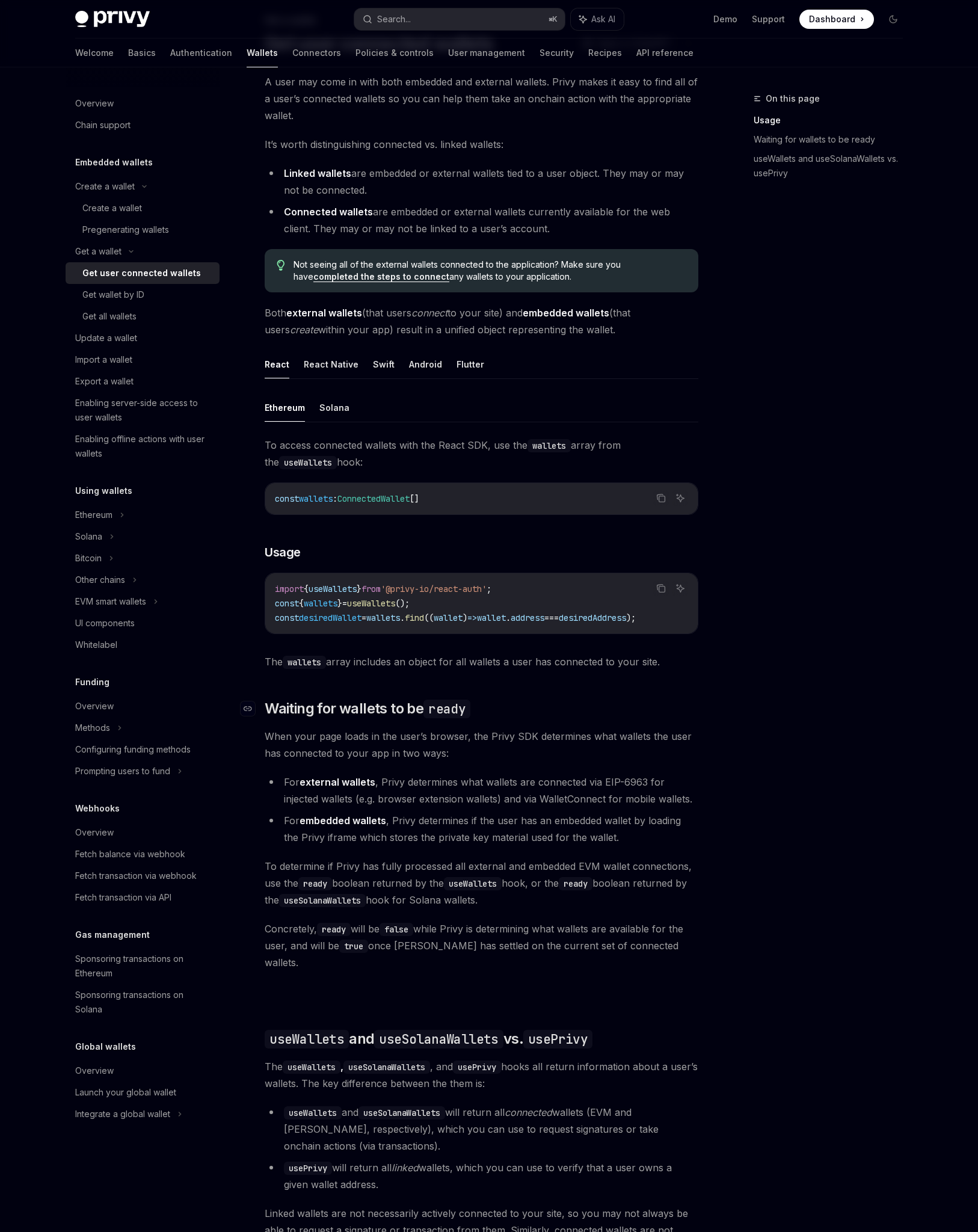
scroll to position [58, 0]
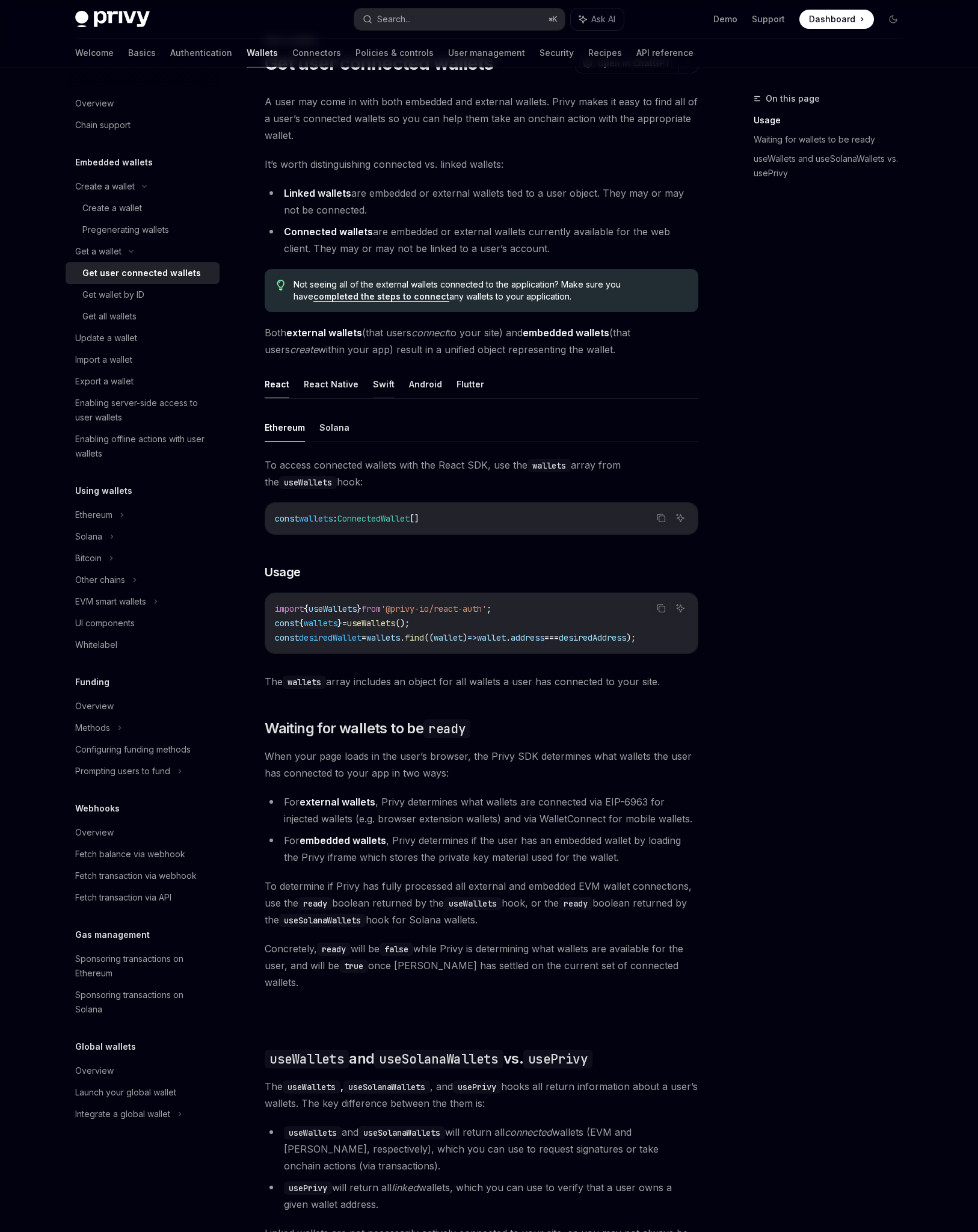
click at [381, 385] on button "Swift" at bounding box center [383, 384] width 22 height 28
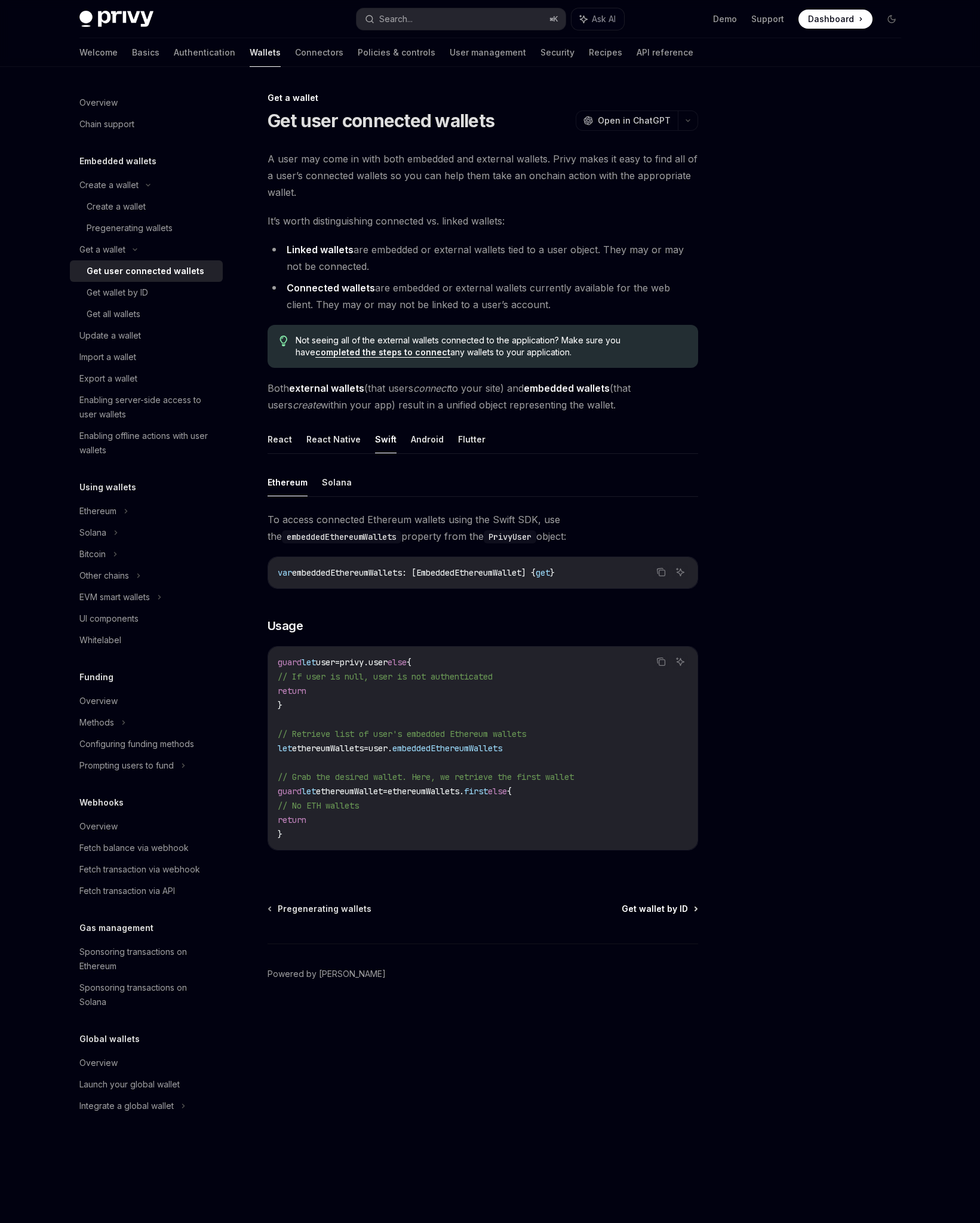
click at [661, 909] on span "Get wallet by ID" at bounding box center [655, 909] width 66 height 12
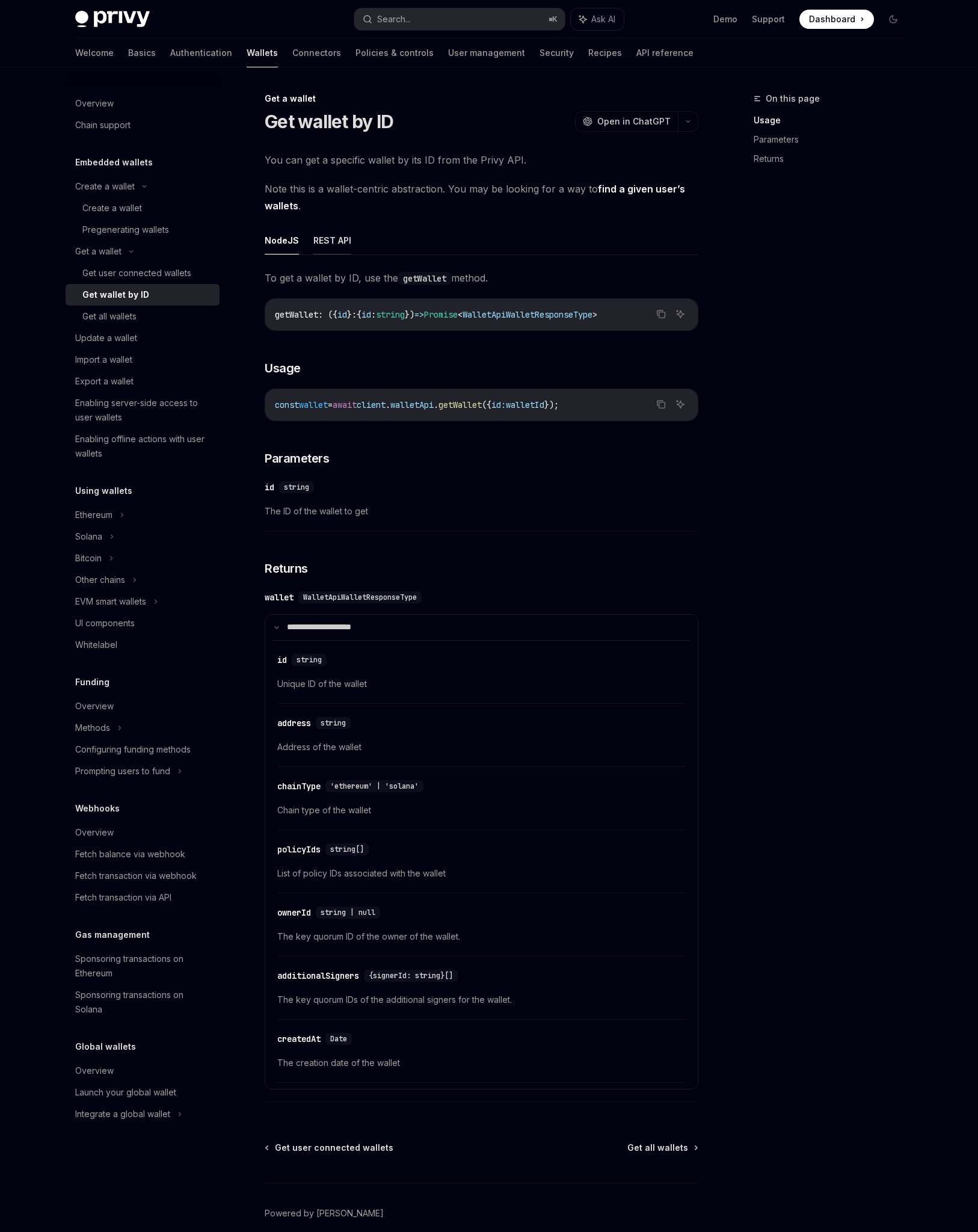
click at [337, 239] on button "REST API" at bounding box center [332, 240] width 38 height 28
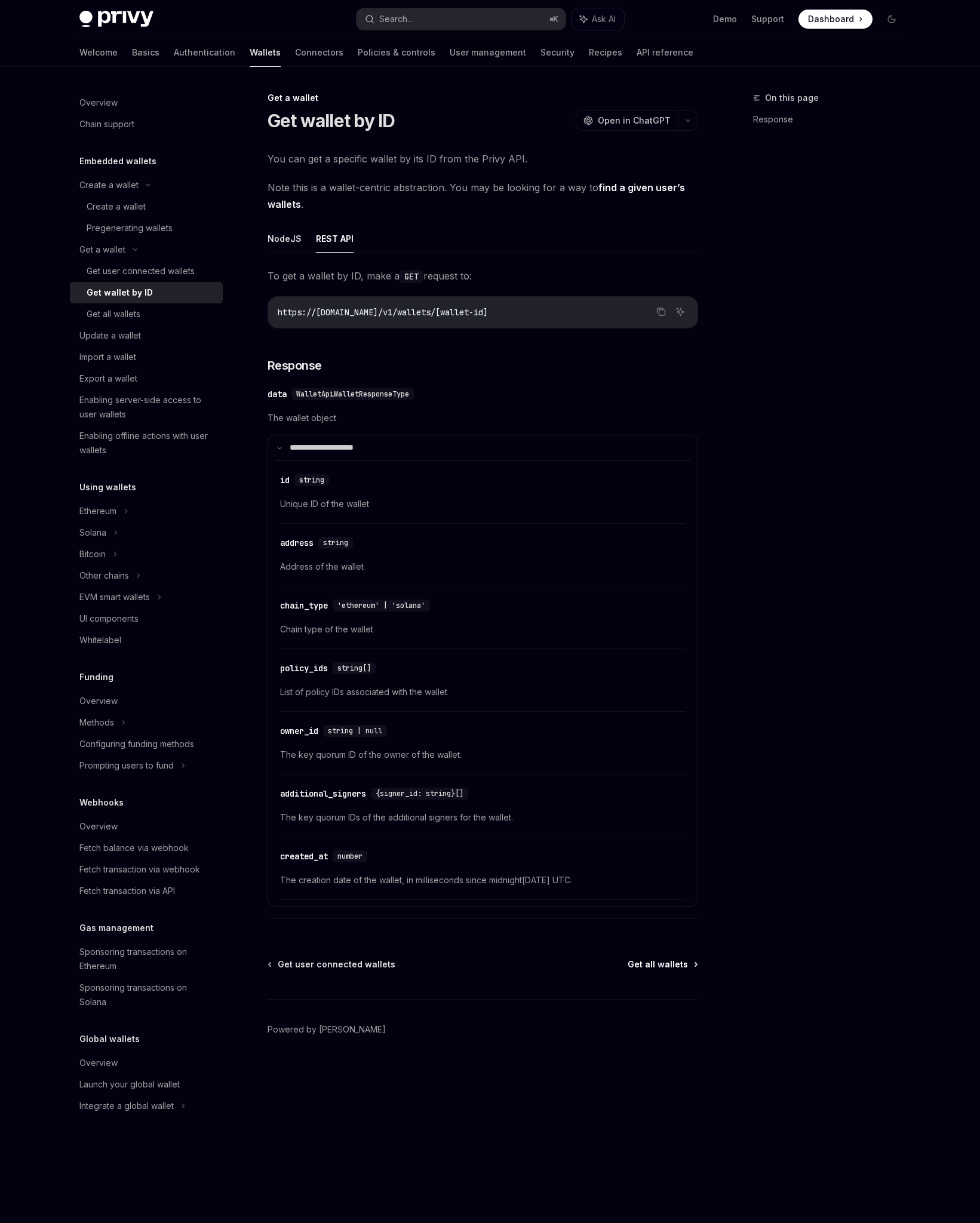
click at [687, 961] on span "Get all wallets" at bounding box center [658, 964] width 61 height 12
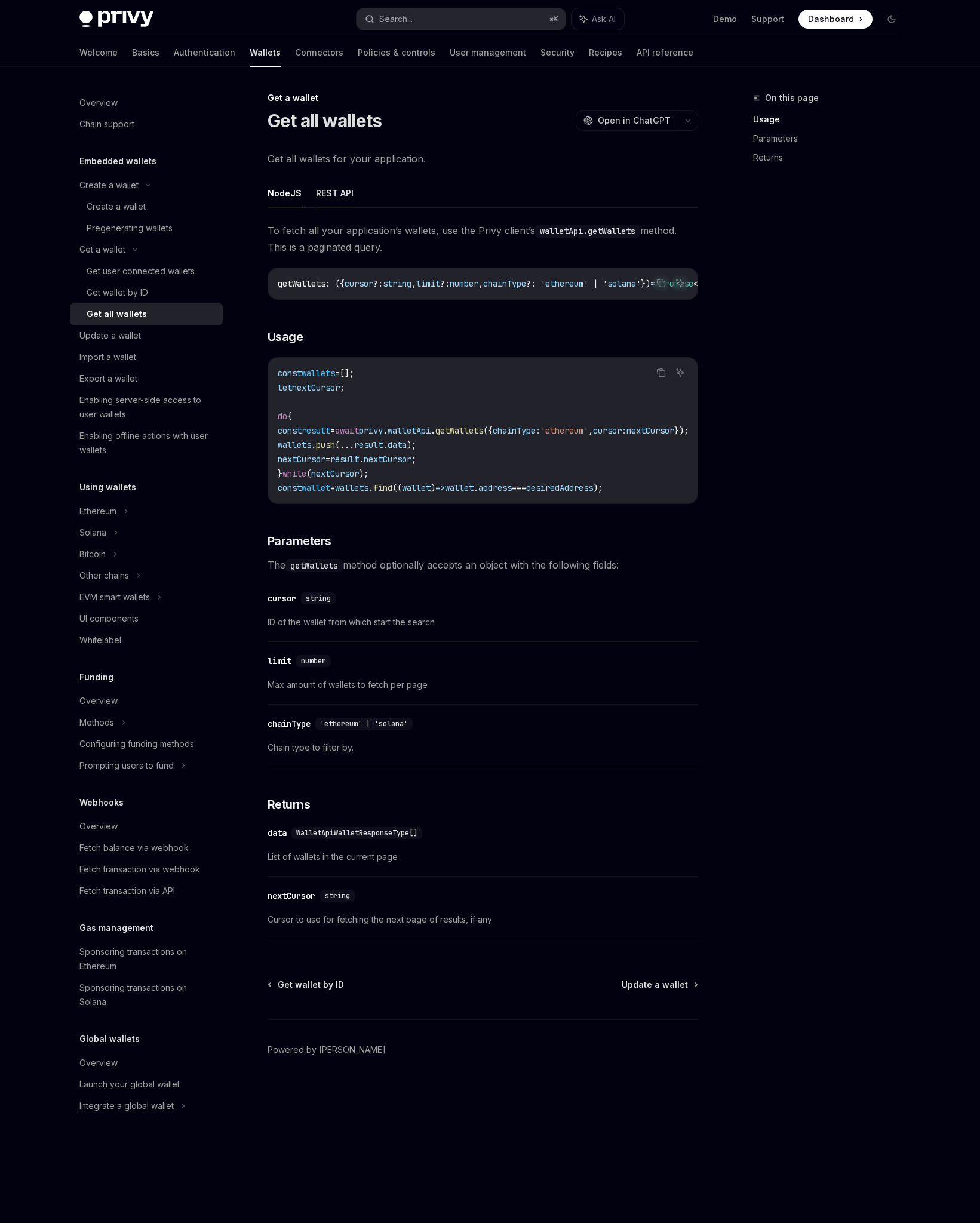
click at [344, 200] on button "REST API" at bounding box center [335, 193] width 38 height 28
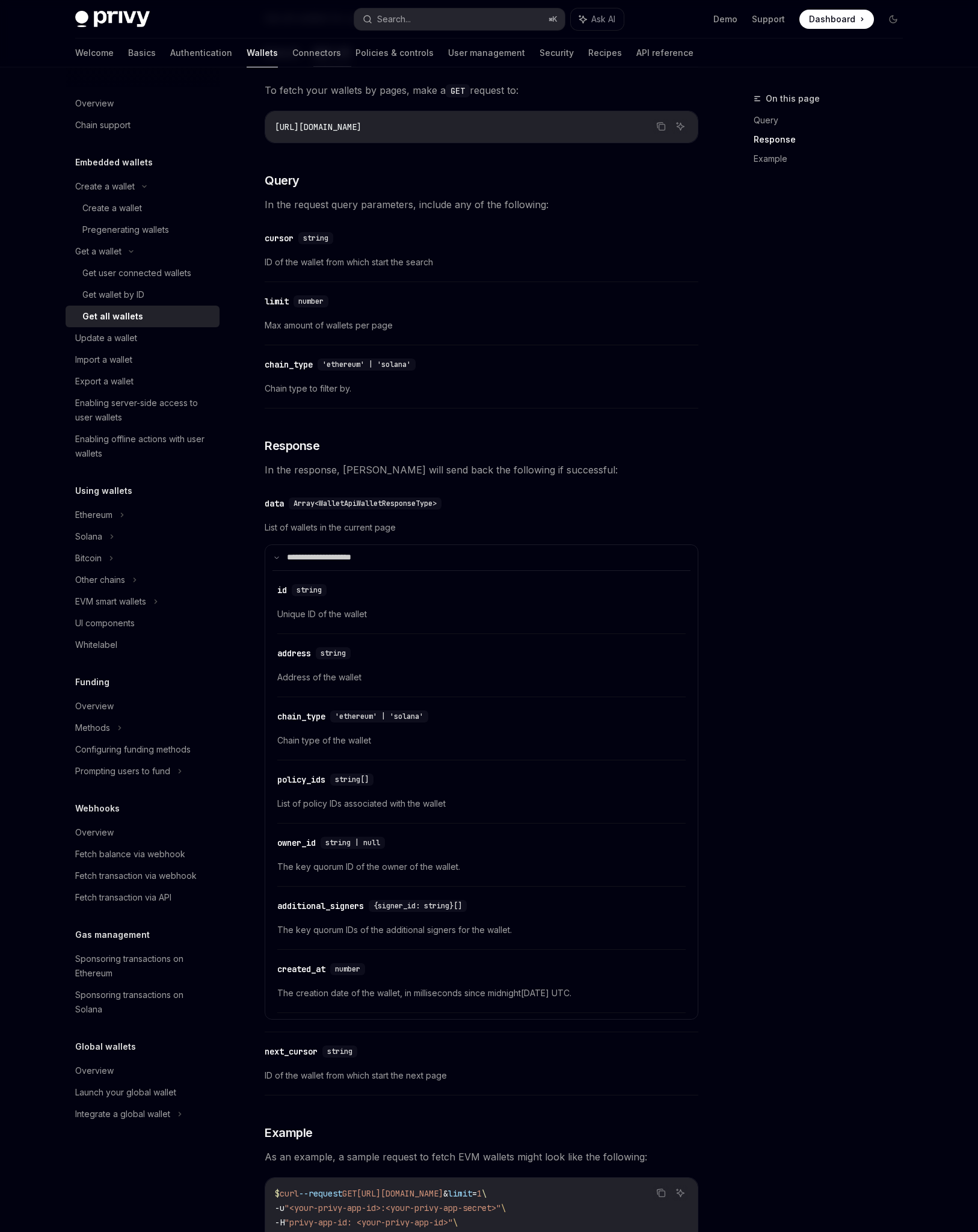
scroll to position [634, 0]
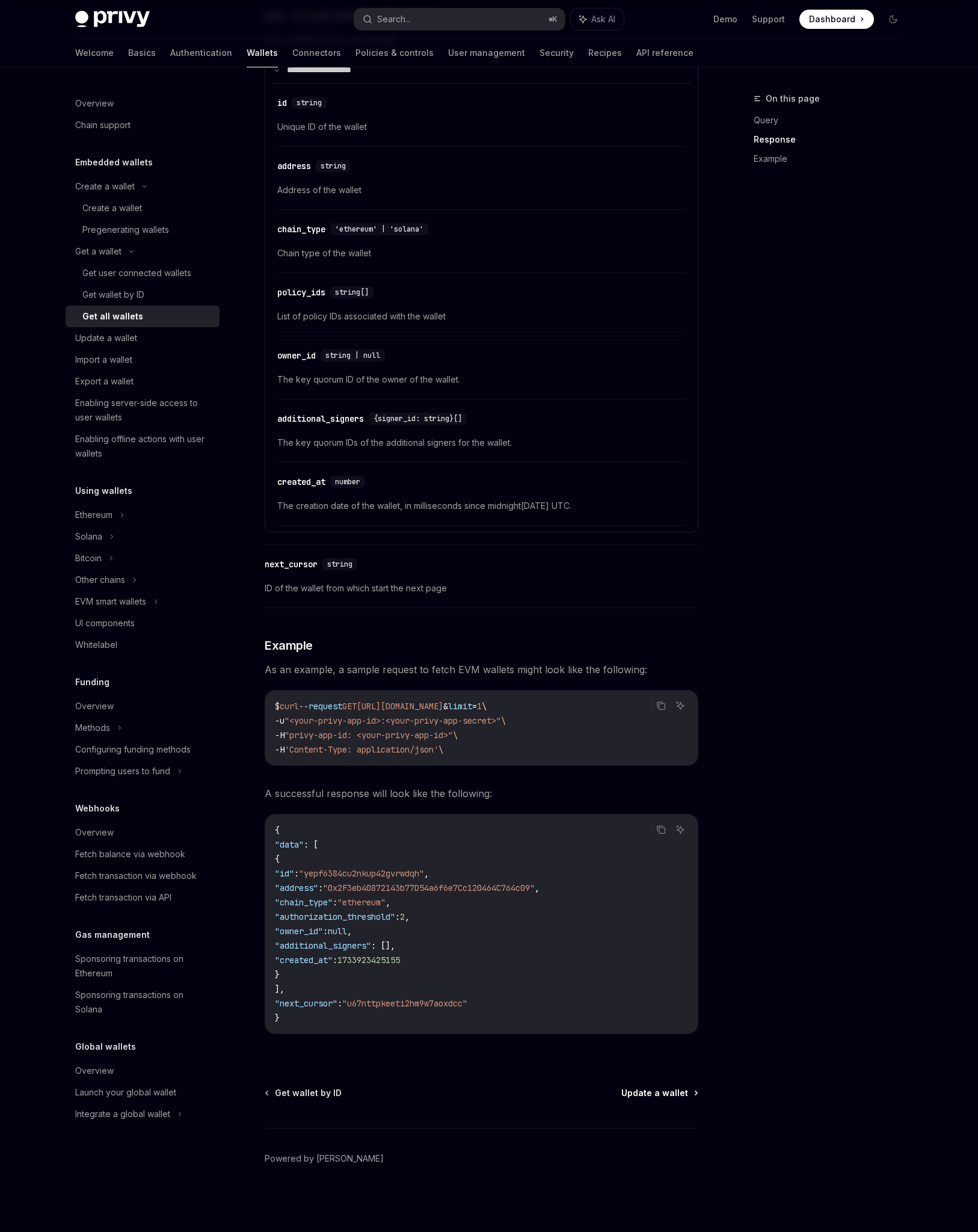
click at [660, 1095] on span "Update a wallet" at bounding box center [654, 1093] width 67 height 12
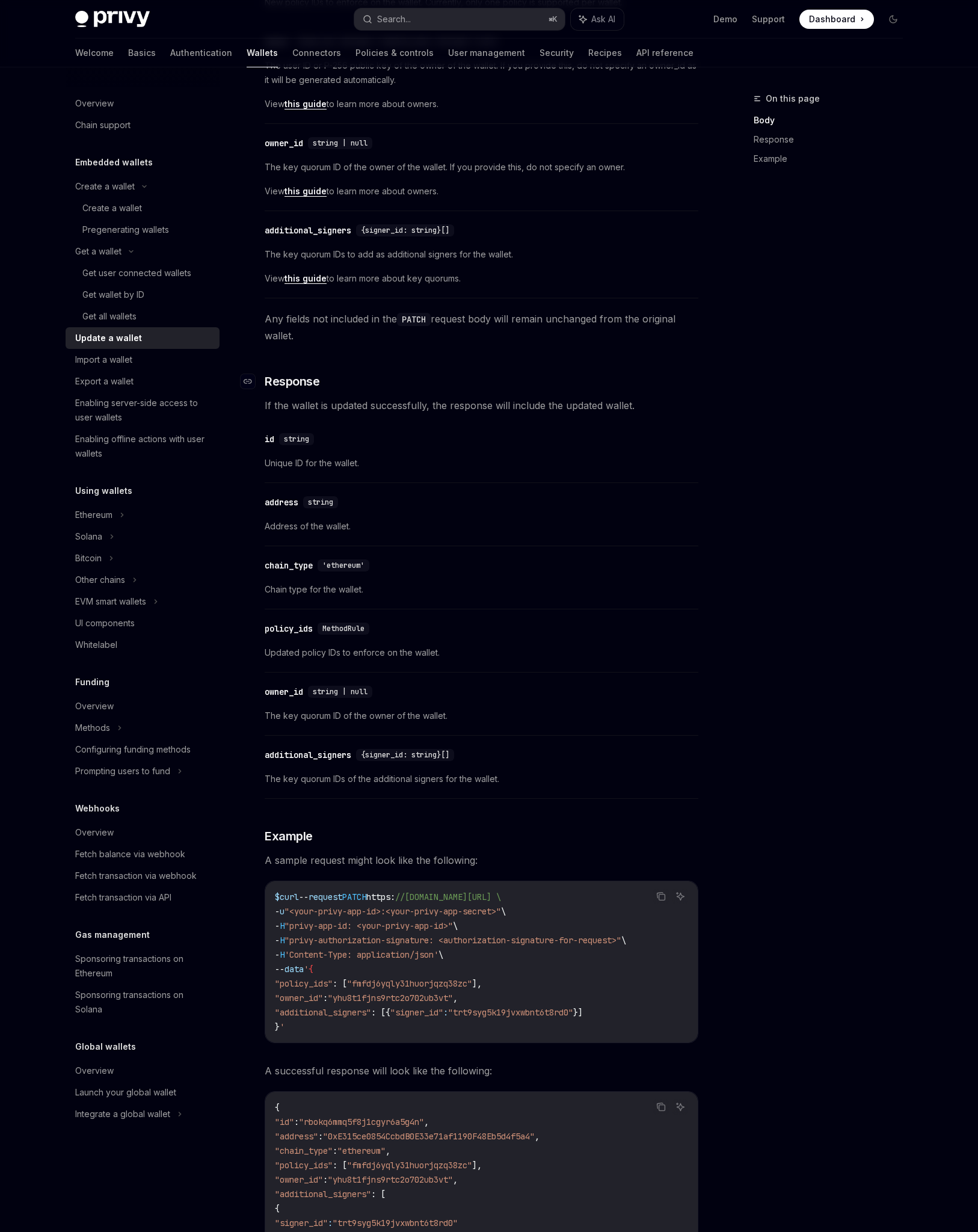
scroll to position [745, 0]
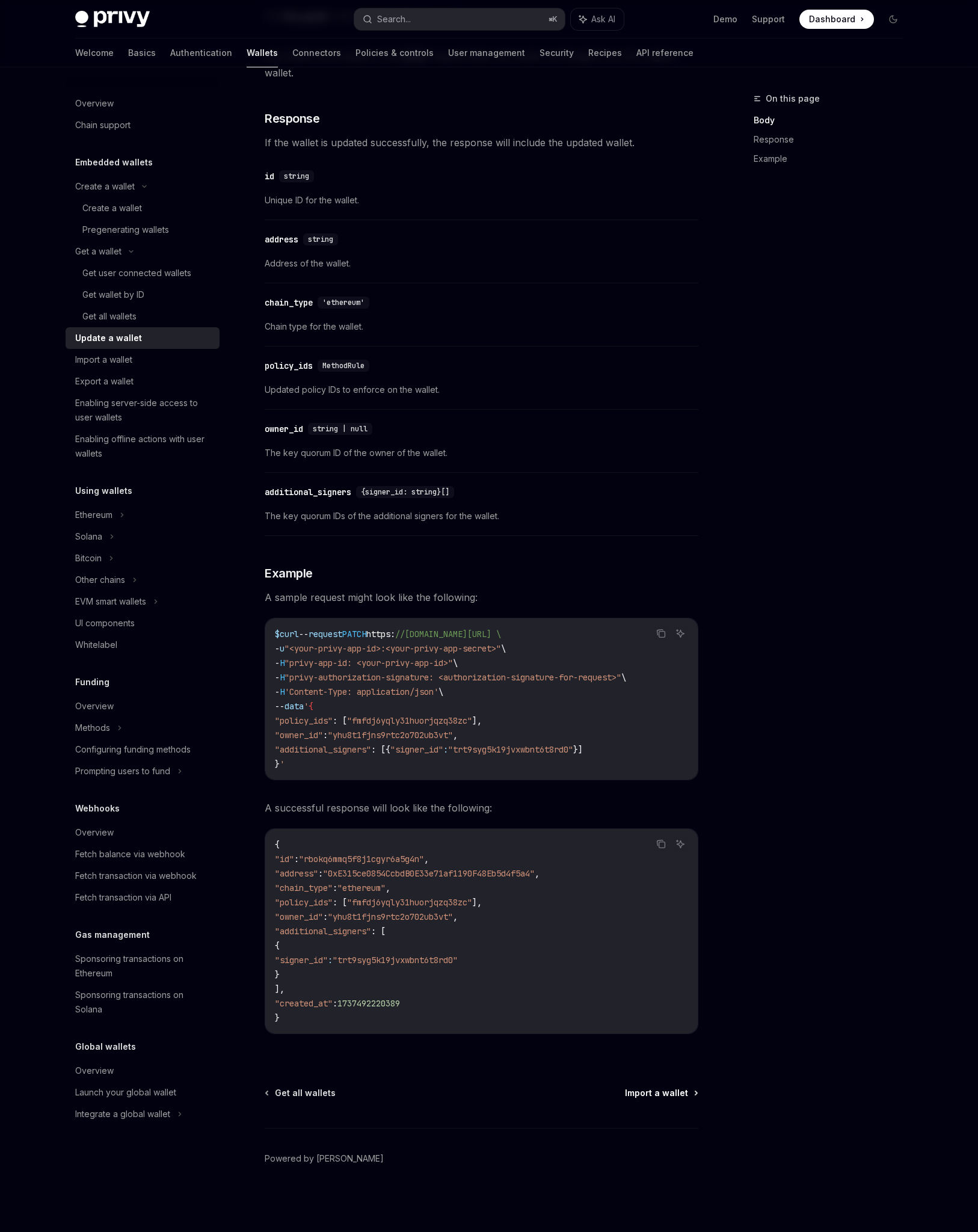
click at [656, 1091] on span "Import a wallet" at bounding box center [656, 1093] width 63 height 12
type textarea "*"
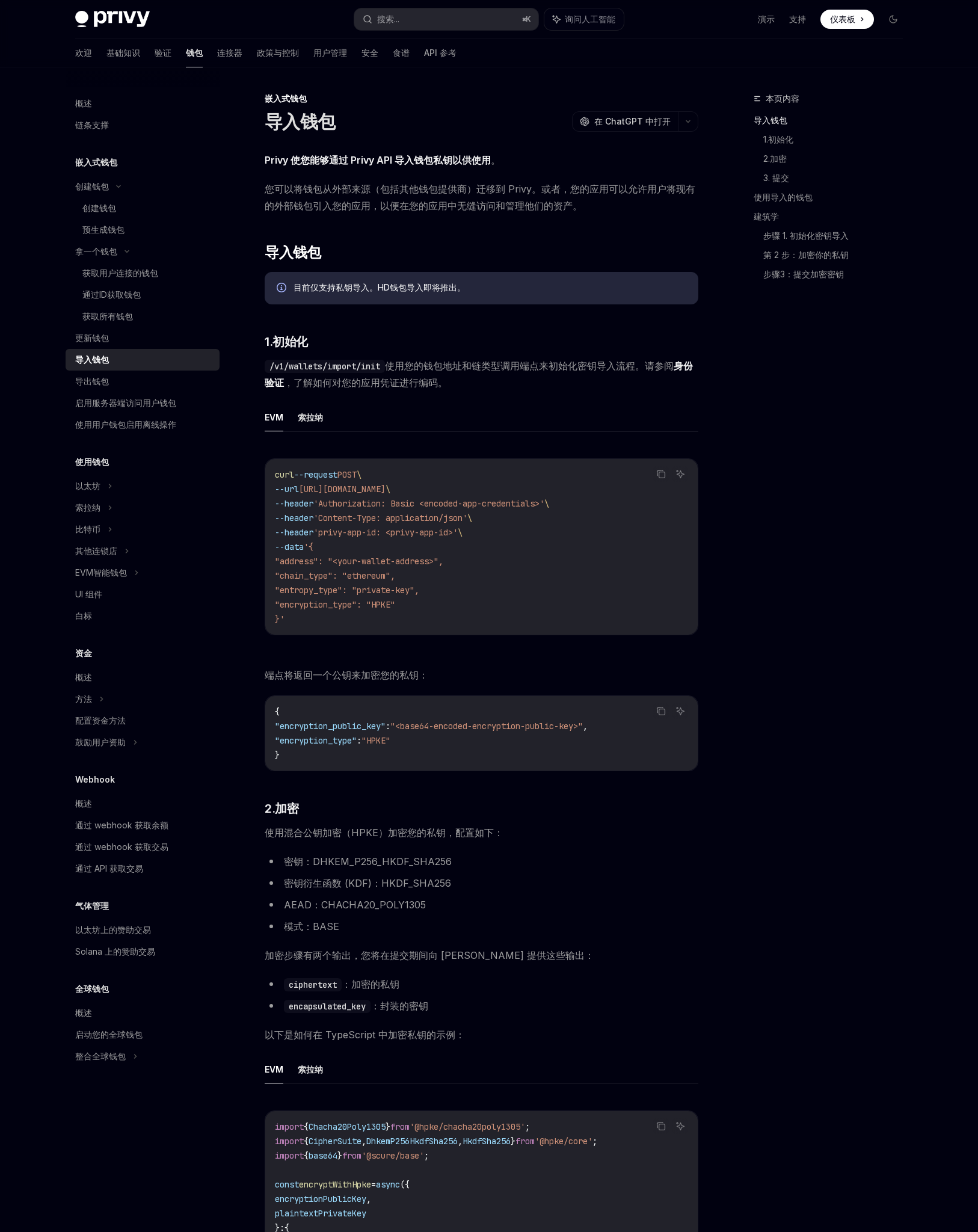
click at [787, 507] on div "本页内容 导入钱包 1.初始化 2.加密 3. 提交 使用导入的钱包 建筑学 步骤 1. 初始化密钥导入 第 2 步：加密你的私钥 步骤3：提交加密密钥" at bounding box center [820, 662] width 183 height 1140
click at [358, 288] on font "目前仅支持私钥导入。HD钱包导入即将推出。" at bounding box center [379, 288] width 172 height 10
drag, startPoint x: 468, startPoint y: 288, endPoint x: 252, endPoint y: 245, distance: 220.2
click at [516, 282] on div "目前仅支持私钥导入。HD钱包导入即将推出。" at bounding box center [489, 288] width 392 height 13
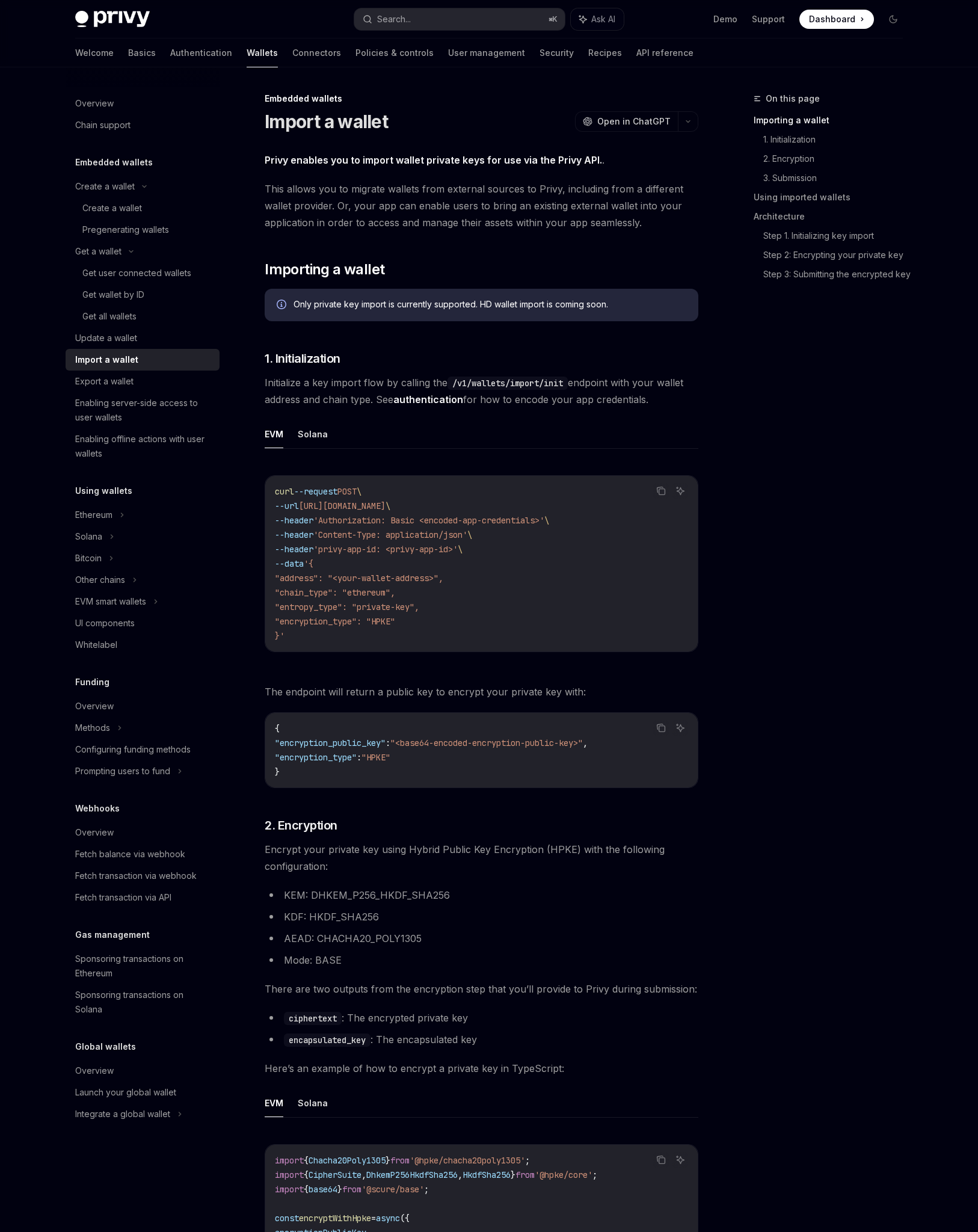
click at [408, 305] on div "Only private key import is currently supported. HD wallet import is coming soon." at bounding box center [489, 305] width 392 height 13
click at [420, 302] on div "Only private key import is currently supported. HD wallet import is coming soon." at bounding box center [489, 305] width 392 height 13
drag, startPoint x: 641, startPoint y: 301, endPoint x: 292, endPoint y: 303, distance: 349.0
click at [292, 303] on div "Only private key import is currently supported. HD wallet import is coming soon." at bounding box center [481, 305] width 434 height 33
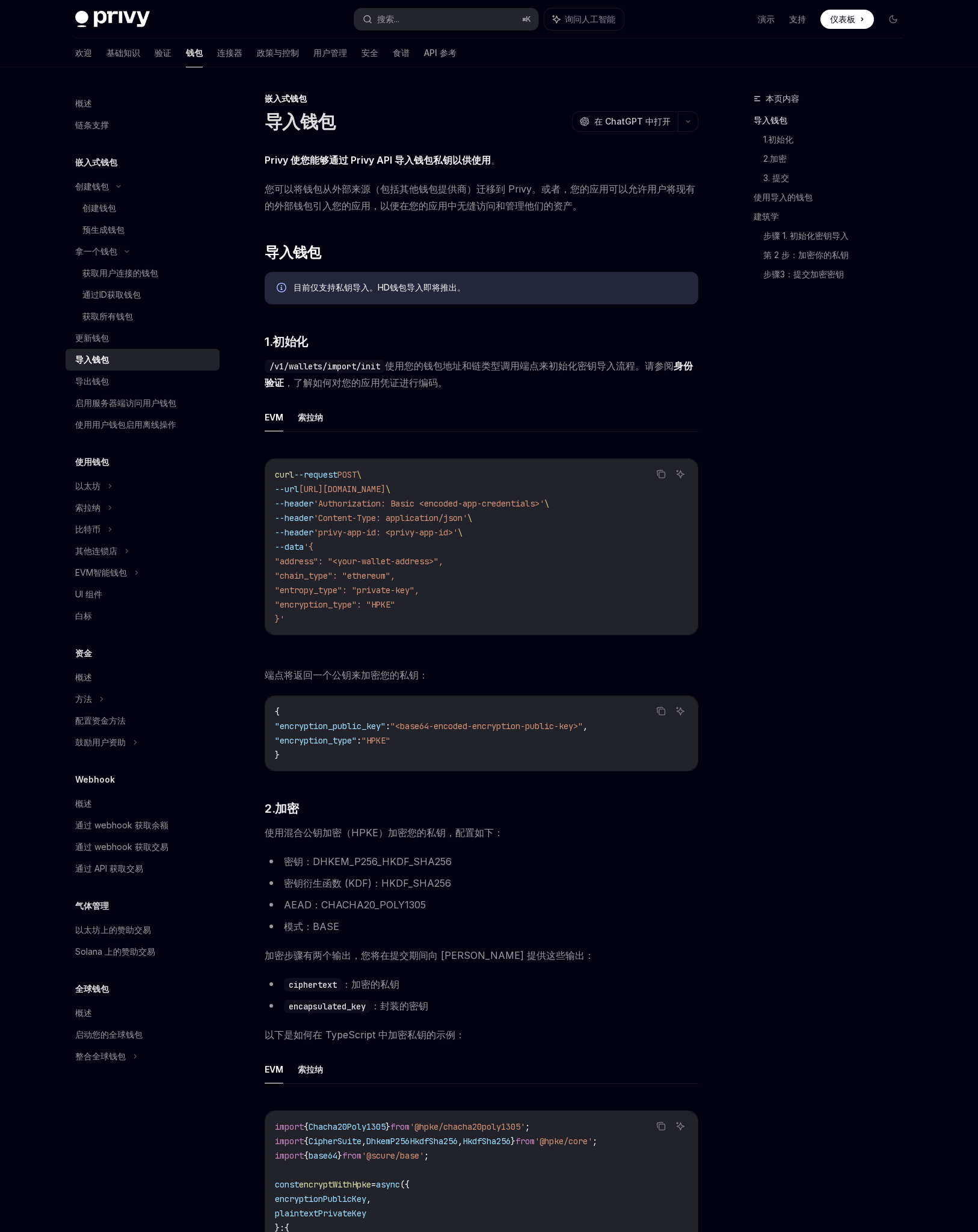
click at [762, 448] on div "本页内容 导入钱包 1.初始化 2.加密 3. 提交 使用导入的钱包 建筑学 步骤 1. 初始化密钥导入 第 2 步：加密你的私钥 步骤3：提交加密密钥" at bounding box center [820, 662] width 183 height 1140
click at [785, 617] on div "本页内容 导入钱包 1.初始化 2.加密 3. 提交 使用导入的钱包 建筑学 步骤 1. 初始化密钥导入 第 2 步：加密你的私钥 步骤3：提交加密密钥" at bounding box center [820, 662] width 183 height 1140
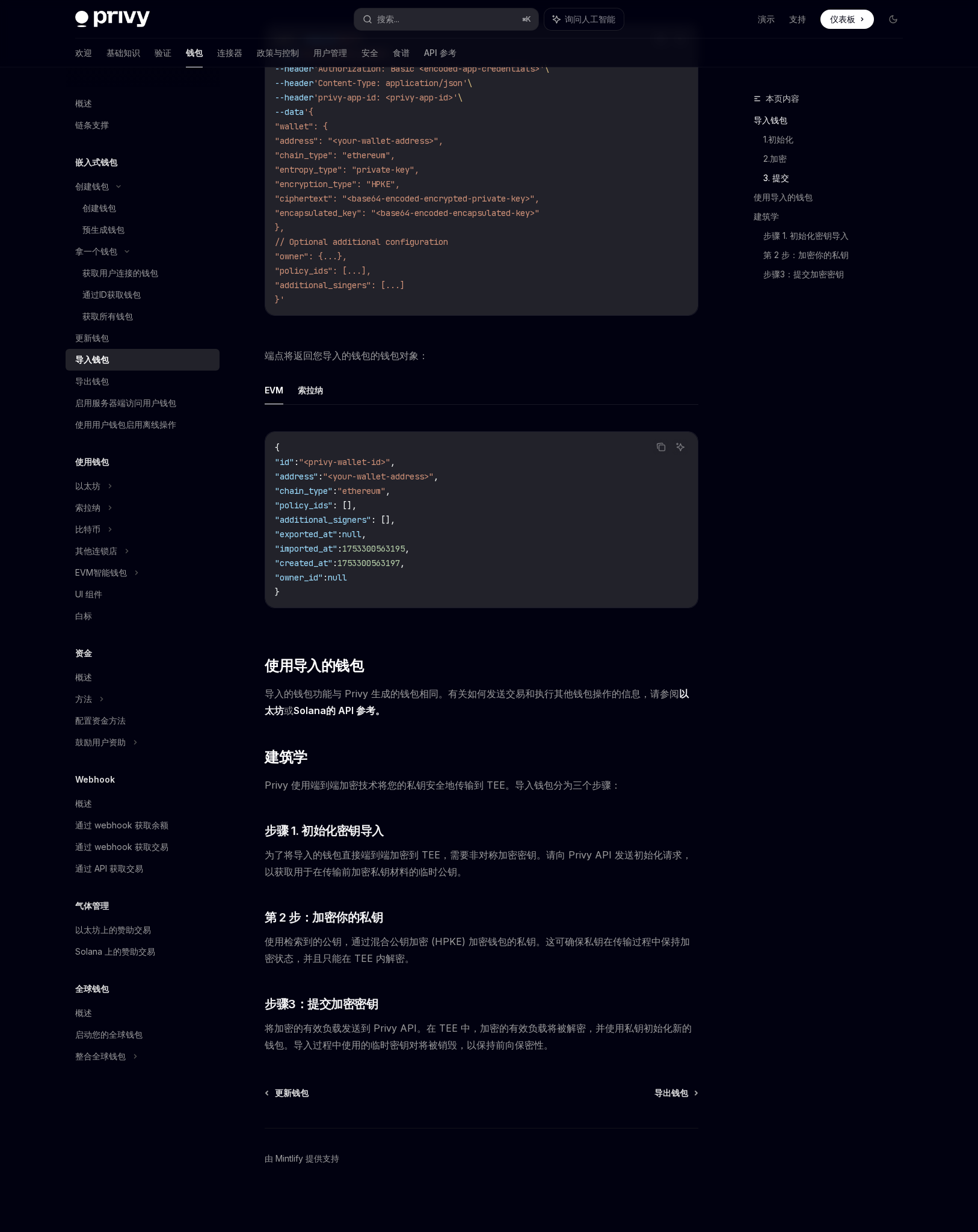
scroll to position [2041, 0]
